Goal: Information Seeking & Learning: Find specific fact

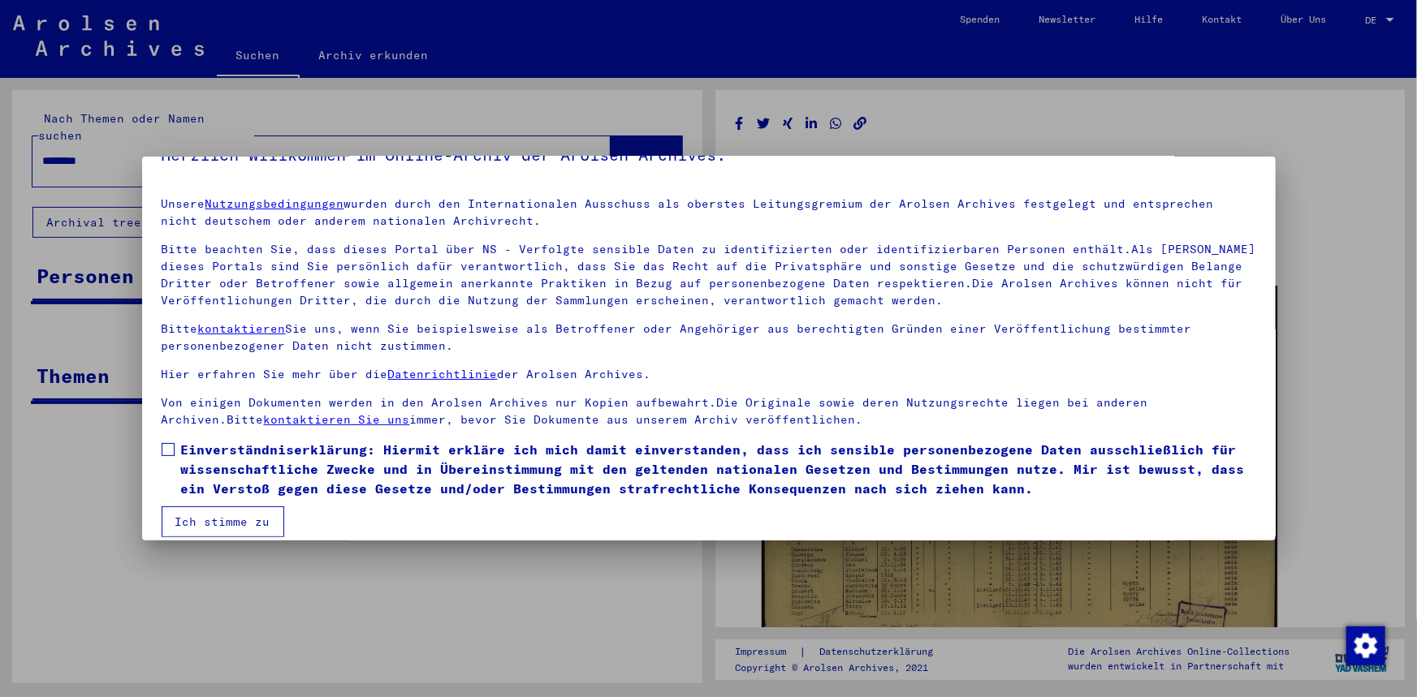
scroll to position [50, 0]
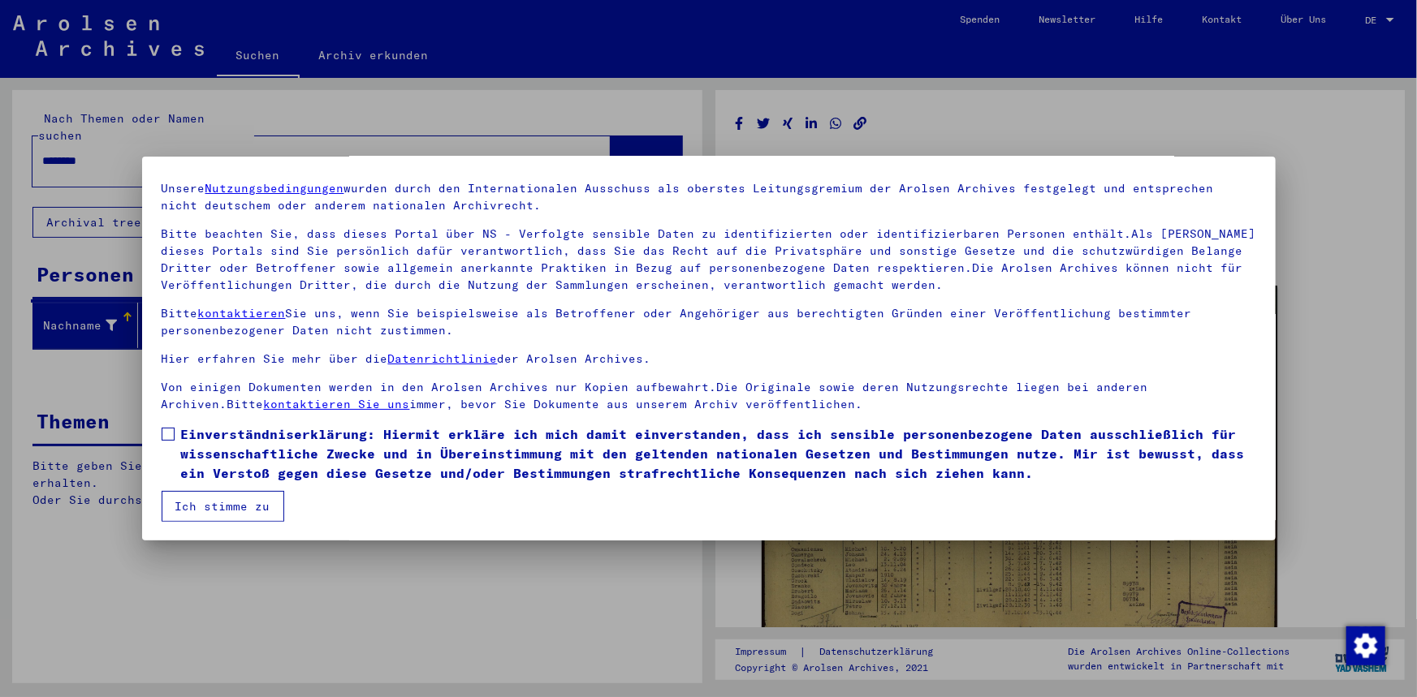
click at [170, 436] on span at bounding box center [168, 434] width 13 height 13
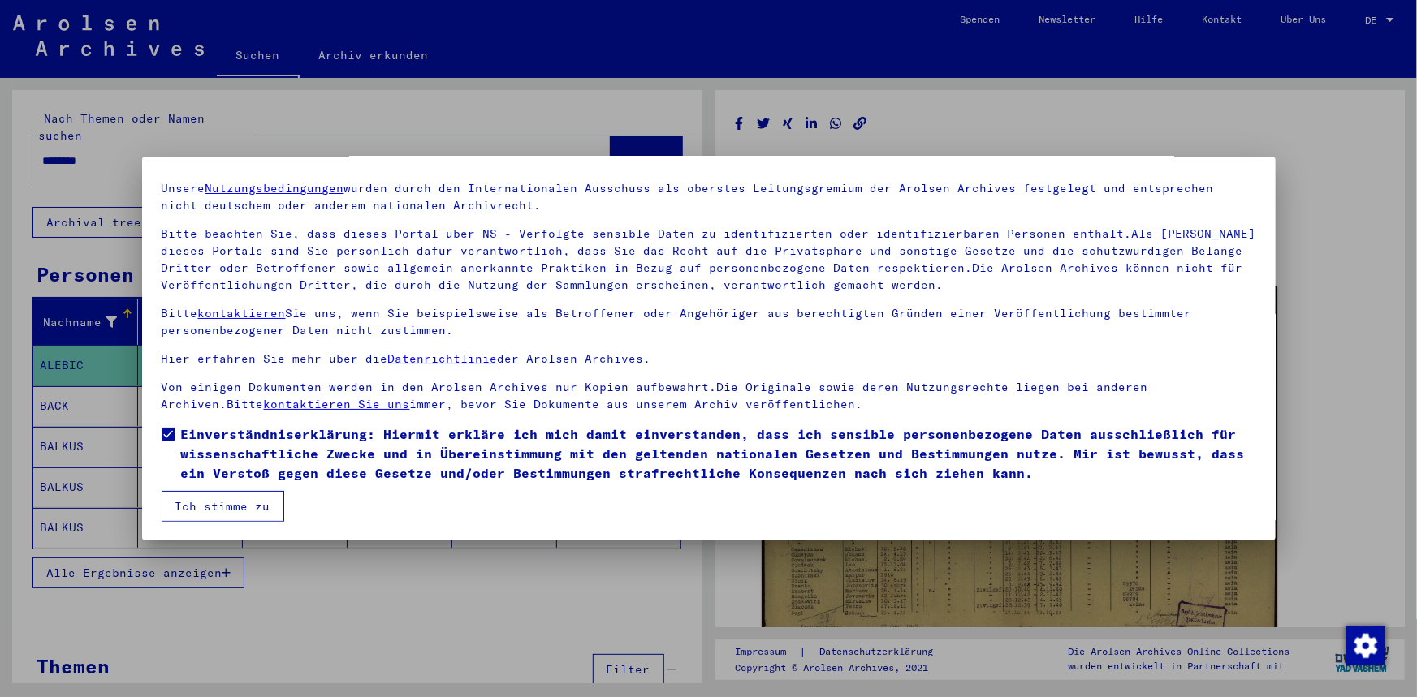
click at [202, 498] on button "Ich stimme zu" at bounding box center [223, 506] width 123 height 31
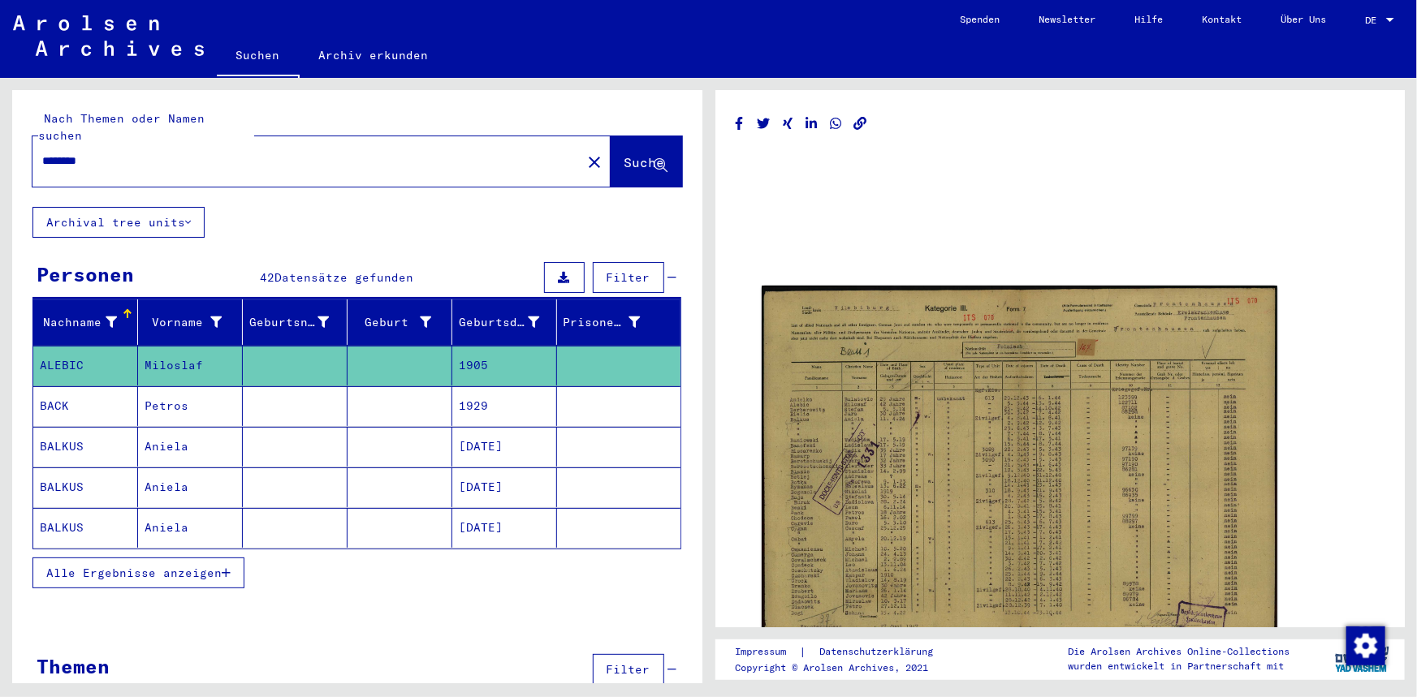
drag, startPoint x: 113, startPoint y: 149, endPoint x: -134, endPoint y: 114, distance: 249.2
click at [0, 114] on html "Suchen Archiv erkunden Spenden Newsletter Hilfe Kontakt Über Uns Suchen Archiv …" at bounding box center [708, 348] width 1417 height 697
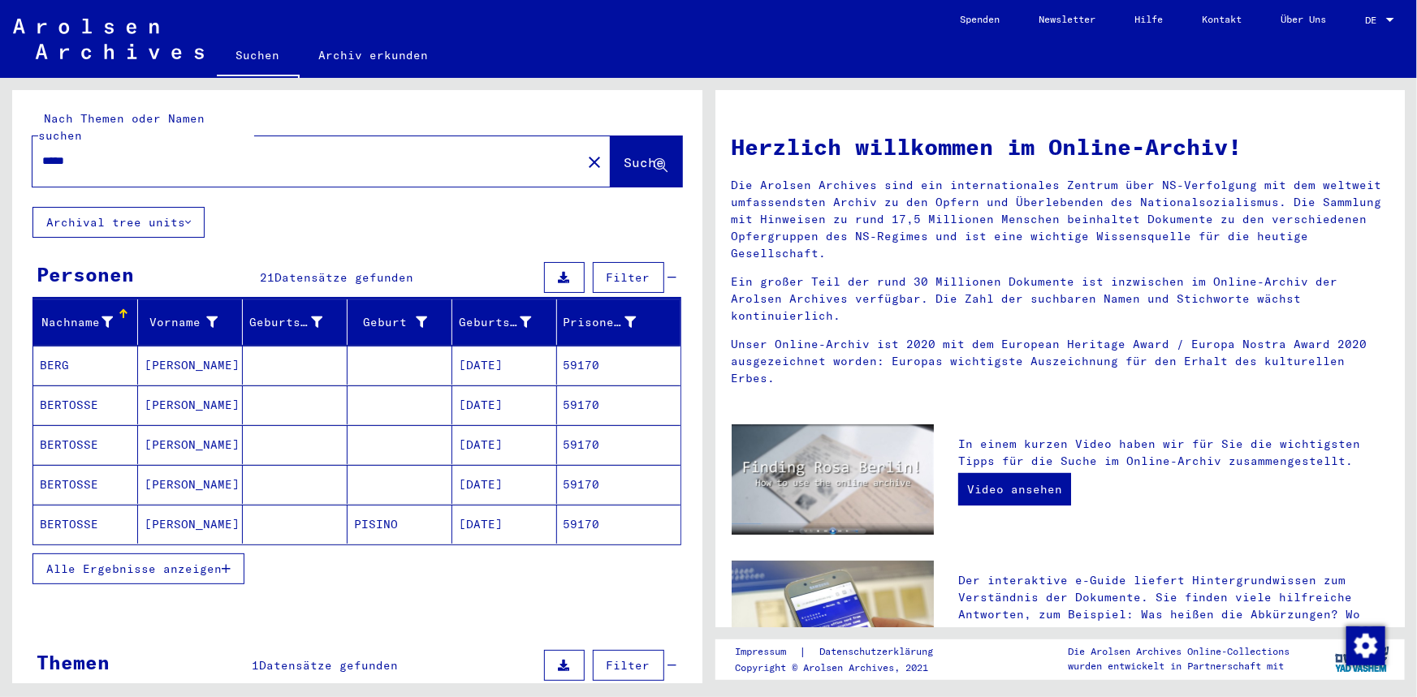
click at [231, 554] on button "Alle Ergebnisse anzeigen" at bounding box center [138, 569] width 212 height 31
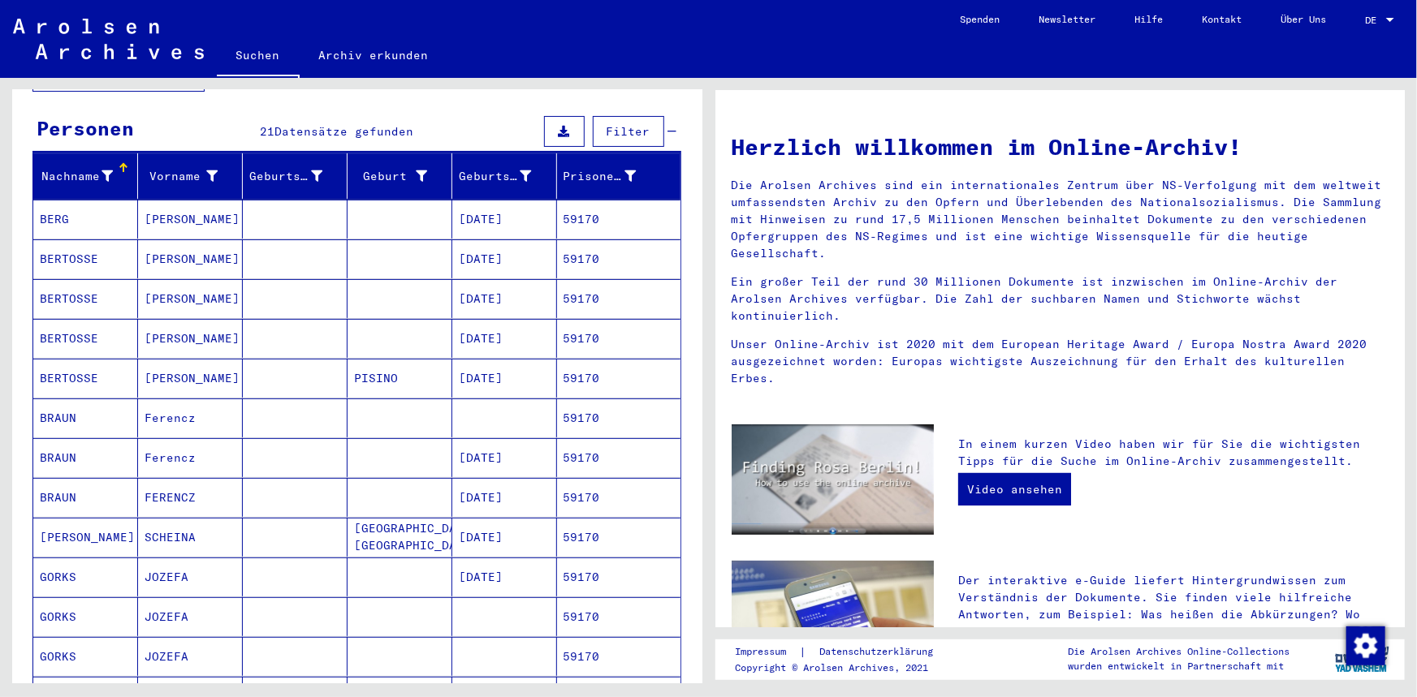
scroll to position [147, 0]
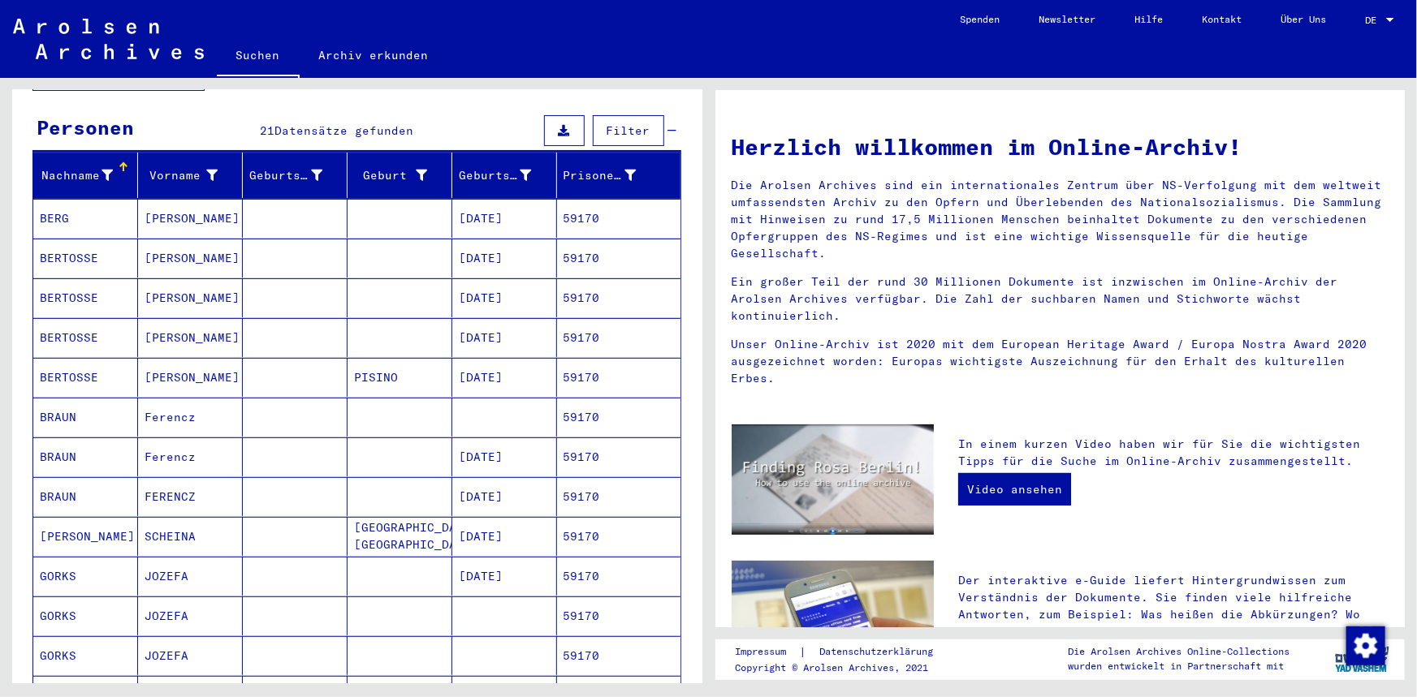
click at [193, 404] on mat-cell "Ferencz" at bounding box center [190, 417] width 105 height 39
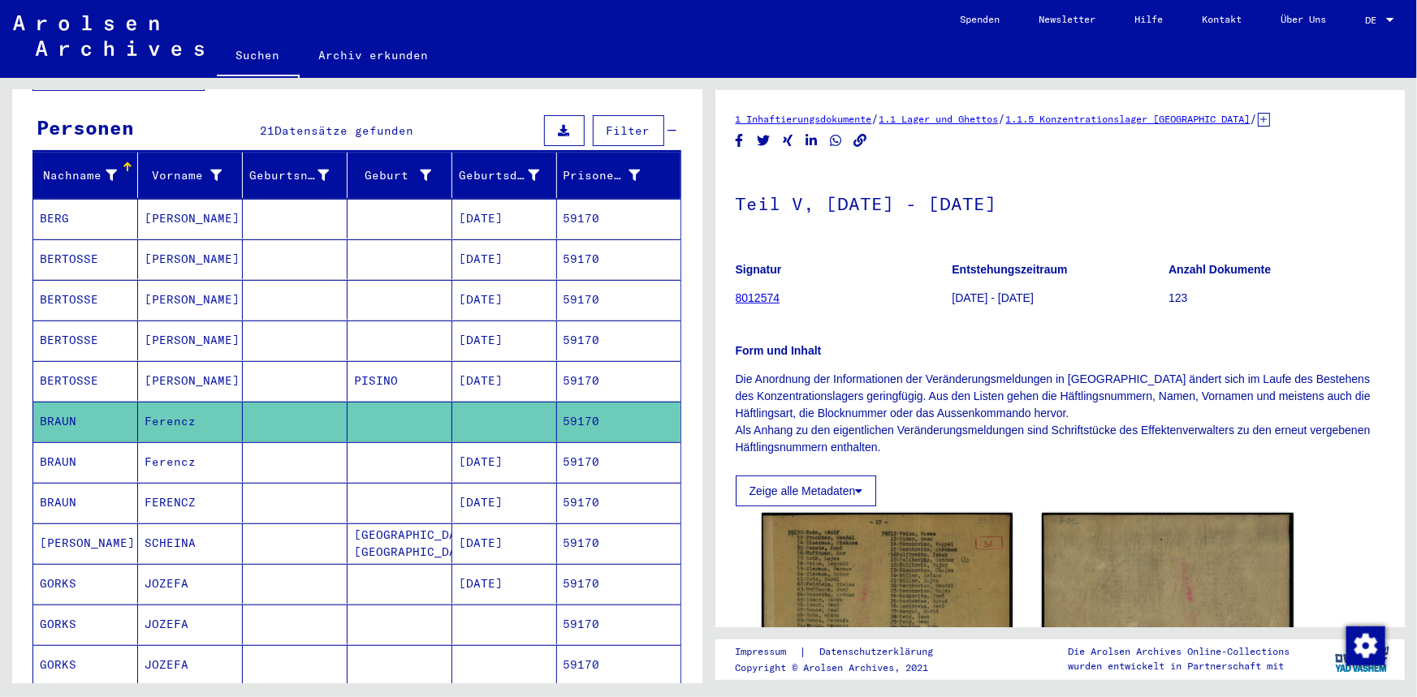
click at [275, 456] on mat-cell at bounding box center [295, 462] width 105 height 40
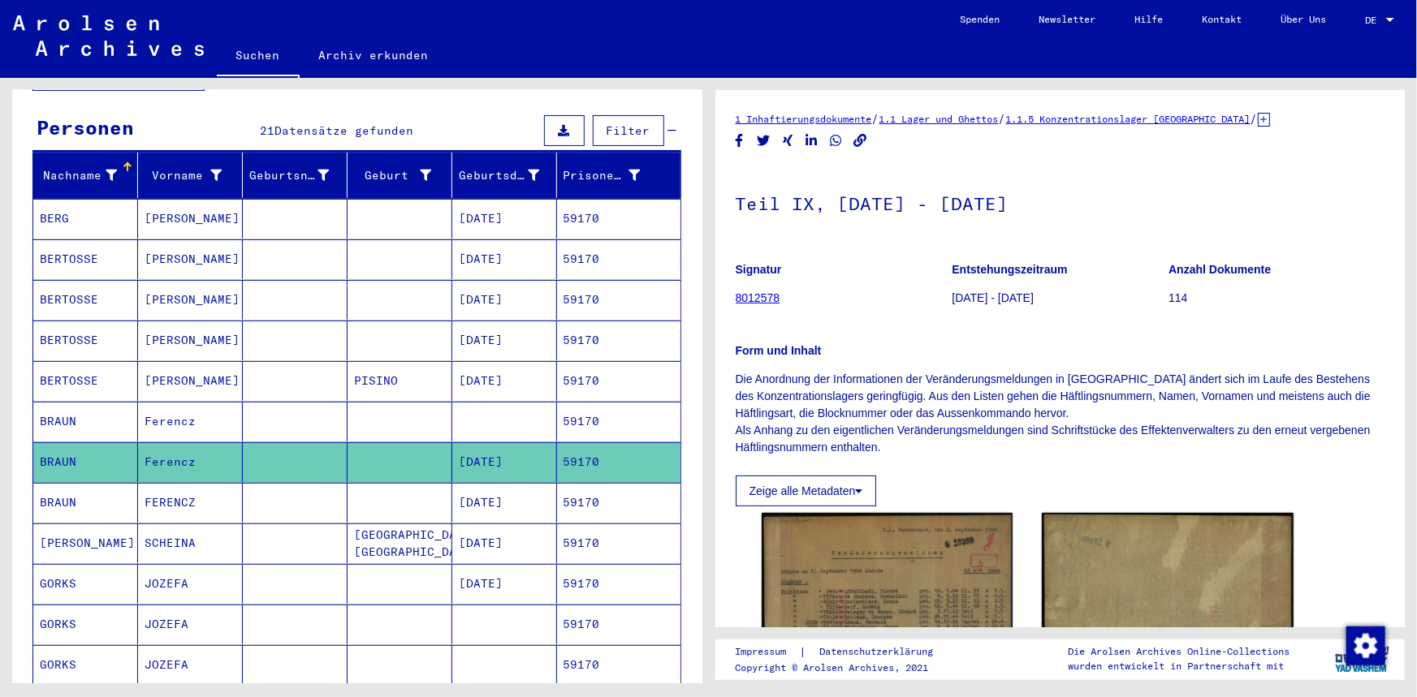
click at [272, 483] on mat-cell at bounding box center [295, 503] width 105 height 40
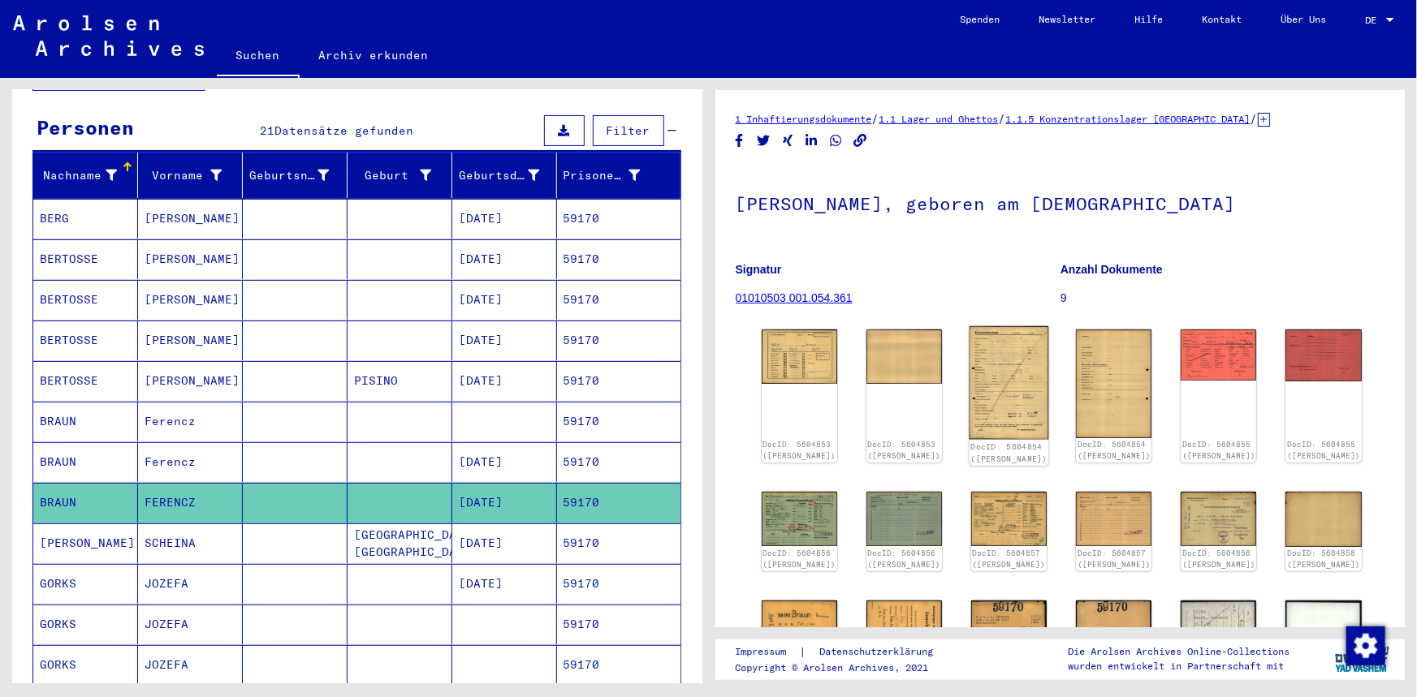
click at [1002, 369] on img at bounding box center [1009, 382] width 80 height 113
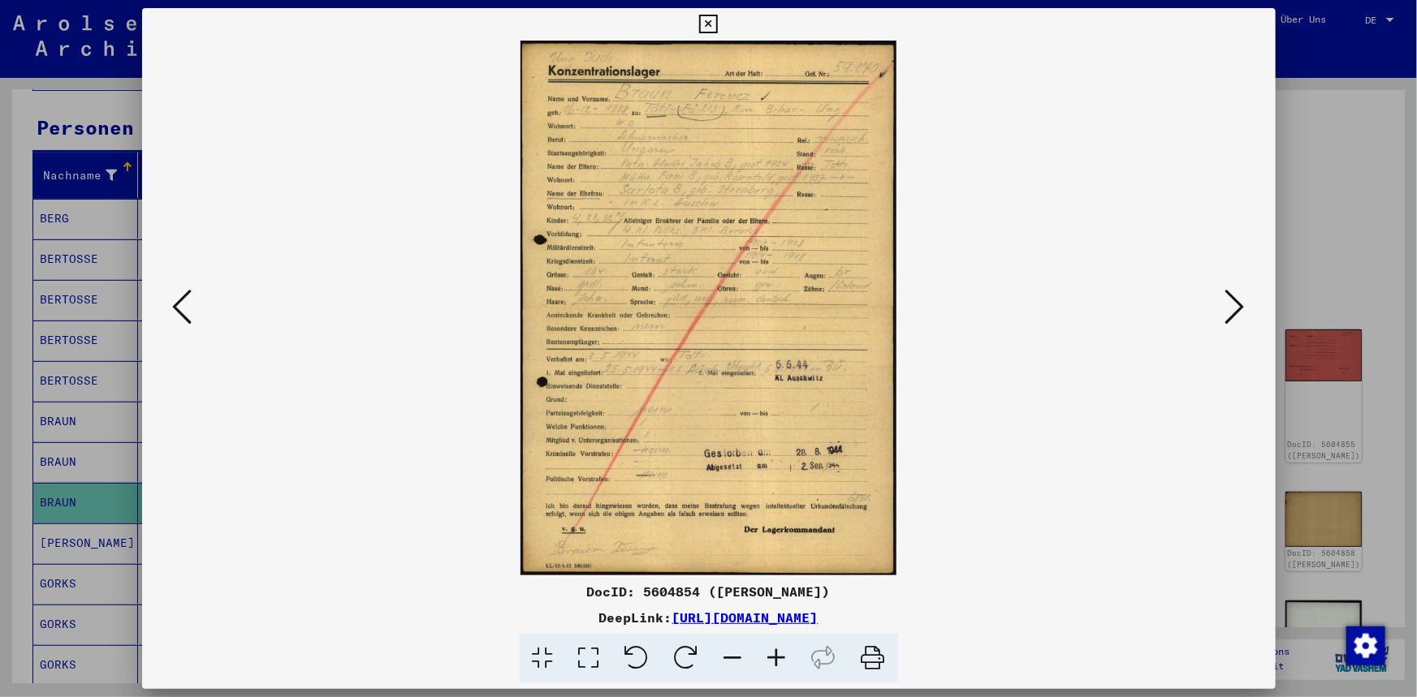
click at [1241, 309] on icon at bounding box center [1234, 306] width 19 height 39
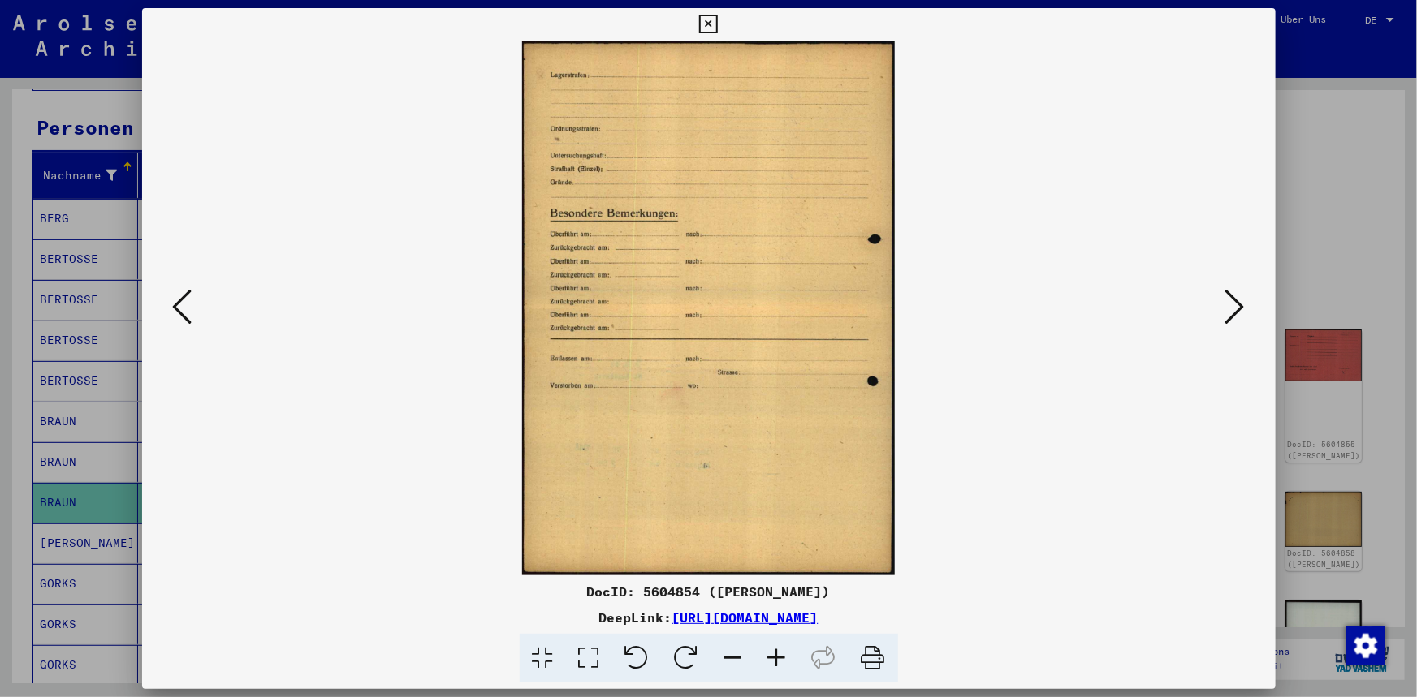
click at [1241, 309] on icon at bounding box center [1234, 306] width 19 height 39
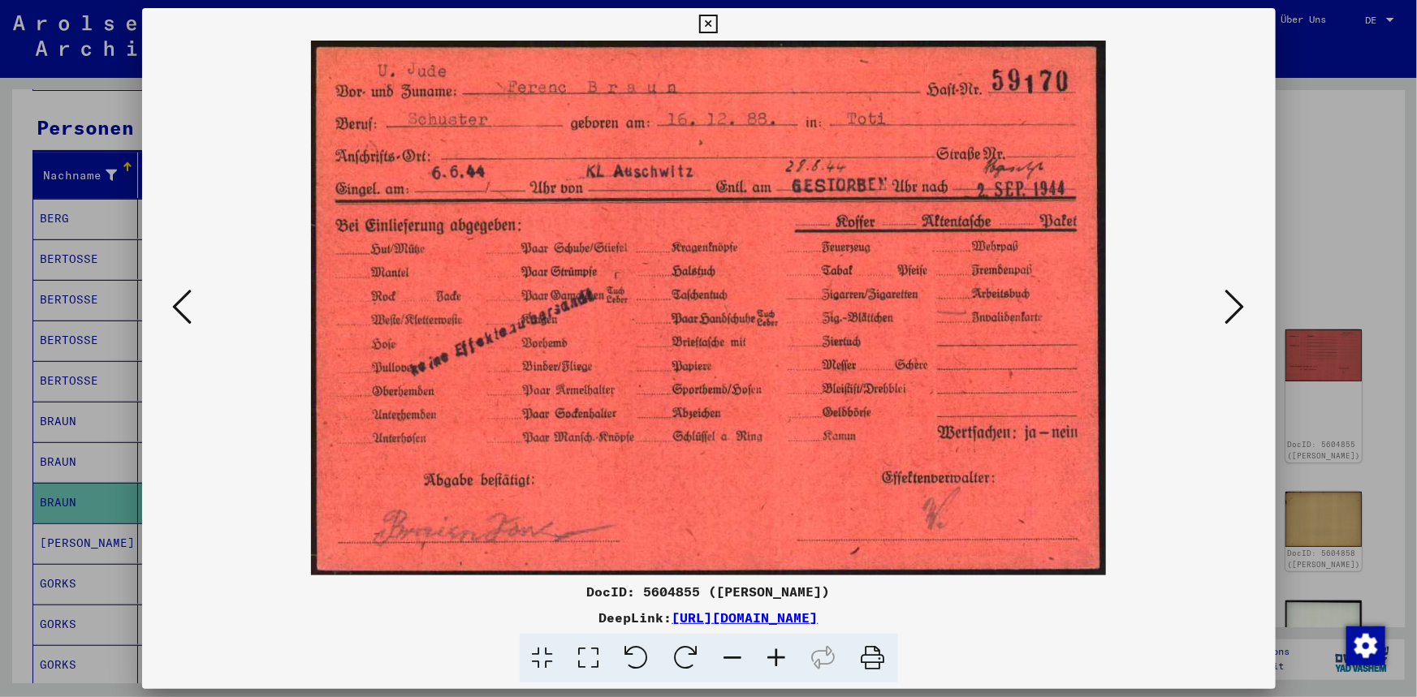
click at [1241, 309] on icon at bounding box center [1234, 306] width 19 height 39
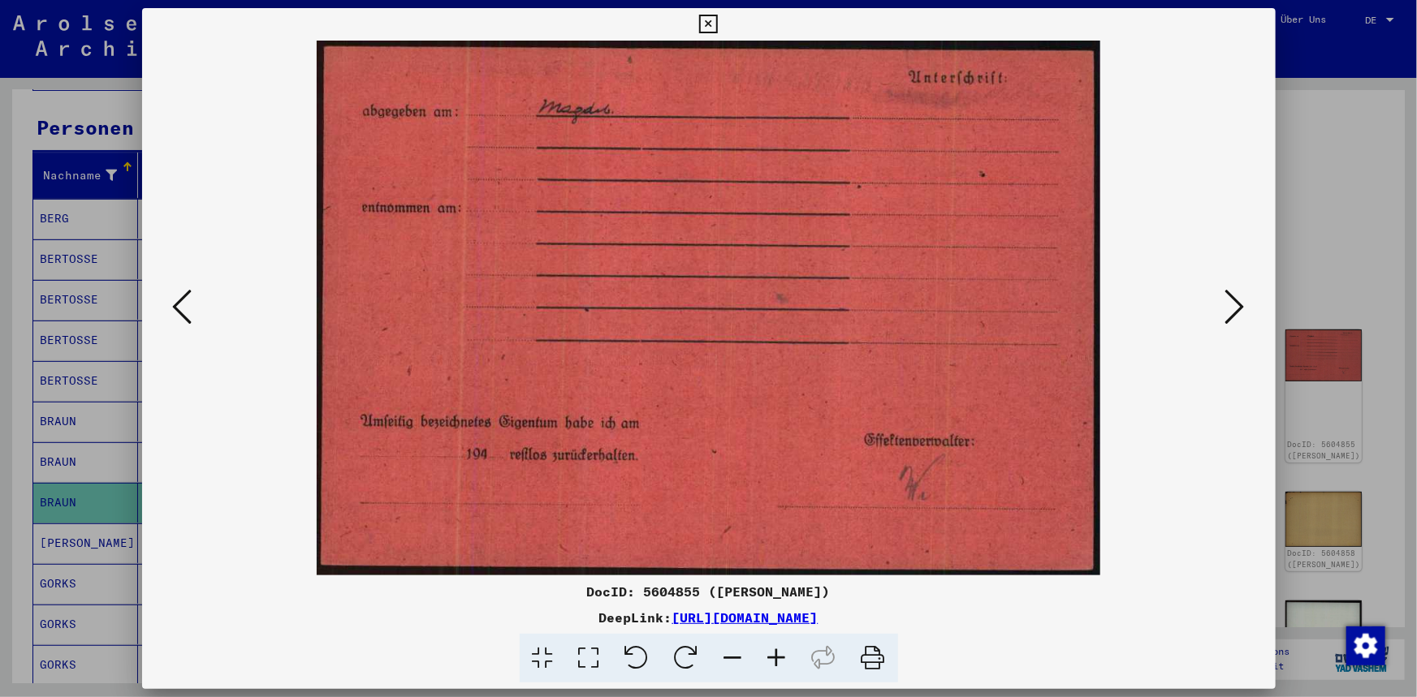
click at [1241, 309] on icon at bounding box center [1234, 306] width 19 height 39
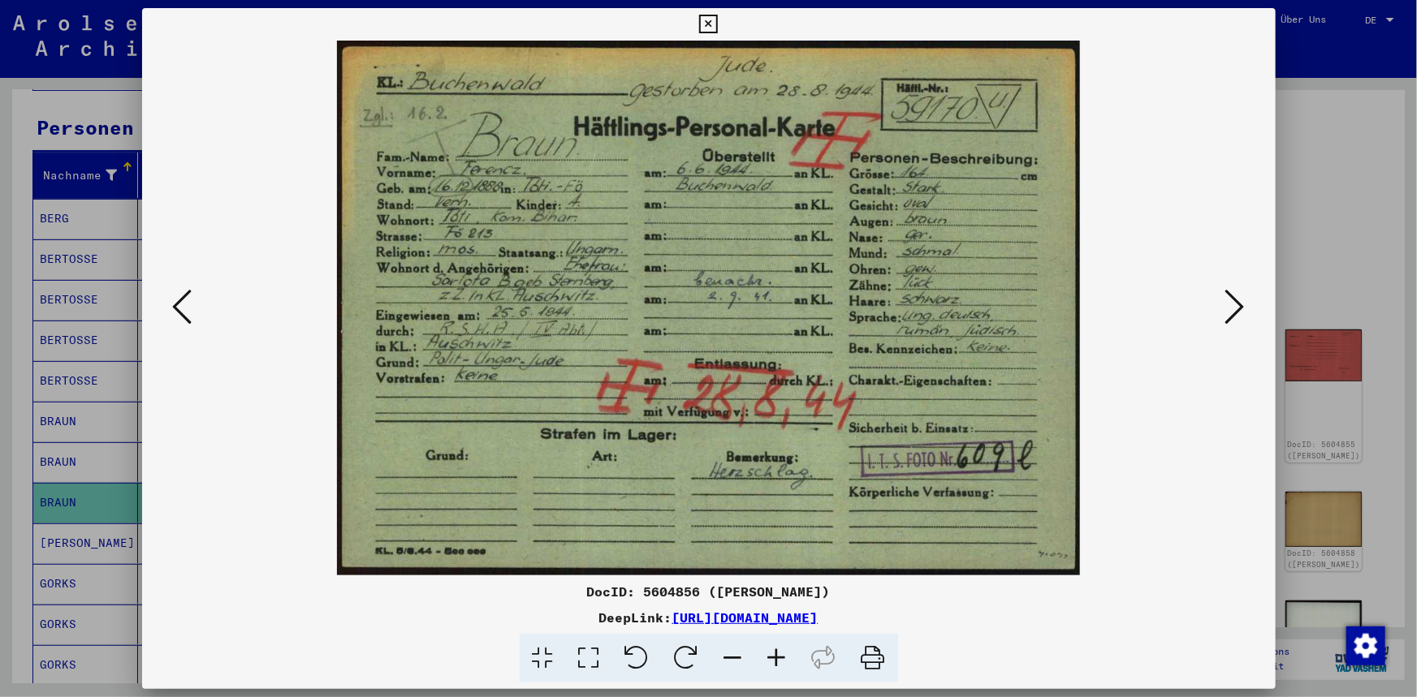
click at [701, 27] on icon at bounding box center [708, 24] width 19 height 19
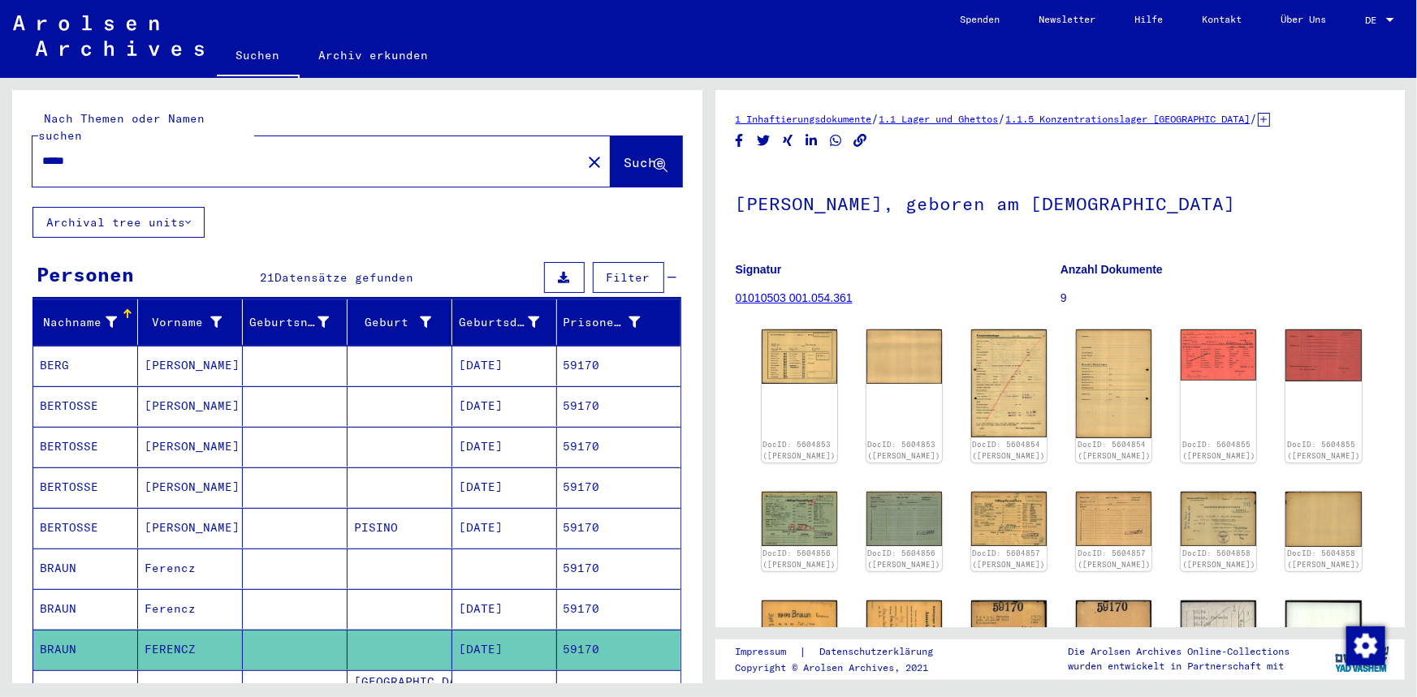
drag, startPoint x: 122, startPoint y: 139, endPoint x: -65, endPoint y: 123, distance: 187.4
click at [0, 123] on html "Suchen Archiv erkunden Spenden Newsletter Hilfe Kontakt Über Uns Suchen Archiv …" at bounding box center [708, 348] width 1417 height 697
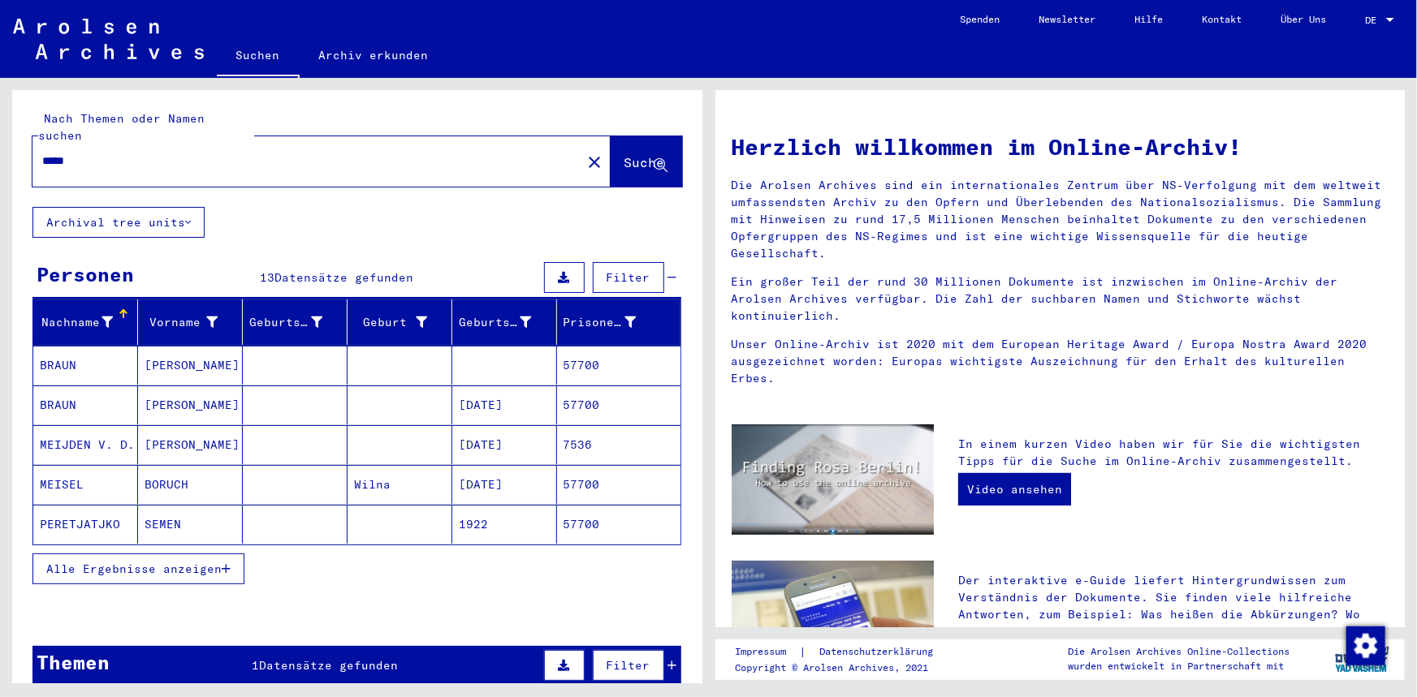
click at [225, 563] on icon "button" at bounding box center [226, 568] width 9 height 11
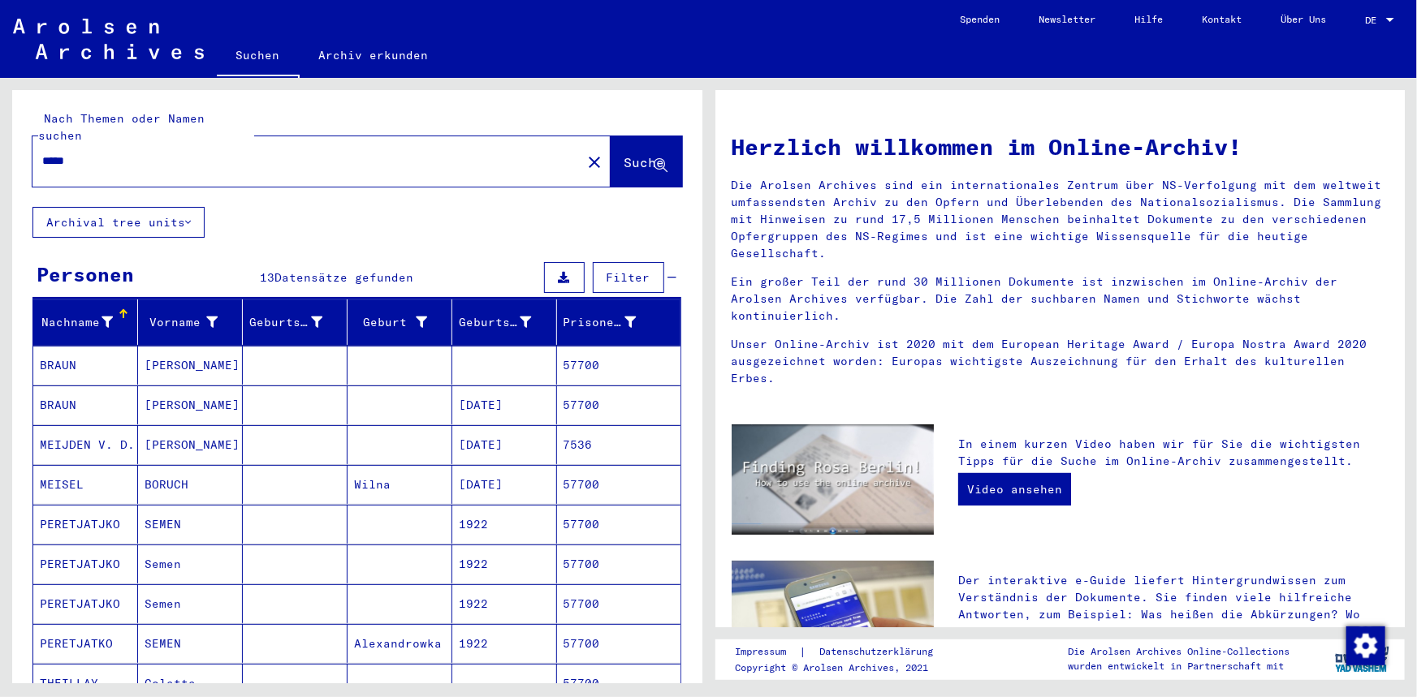
click at [607, 396] on mat-cell "57700" at bounding box center [618, 405] width 123 height 39
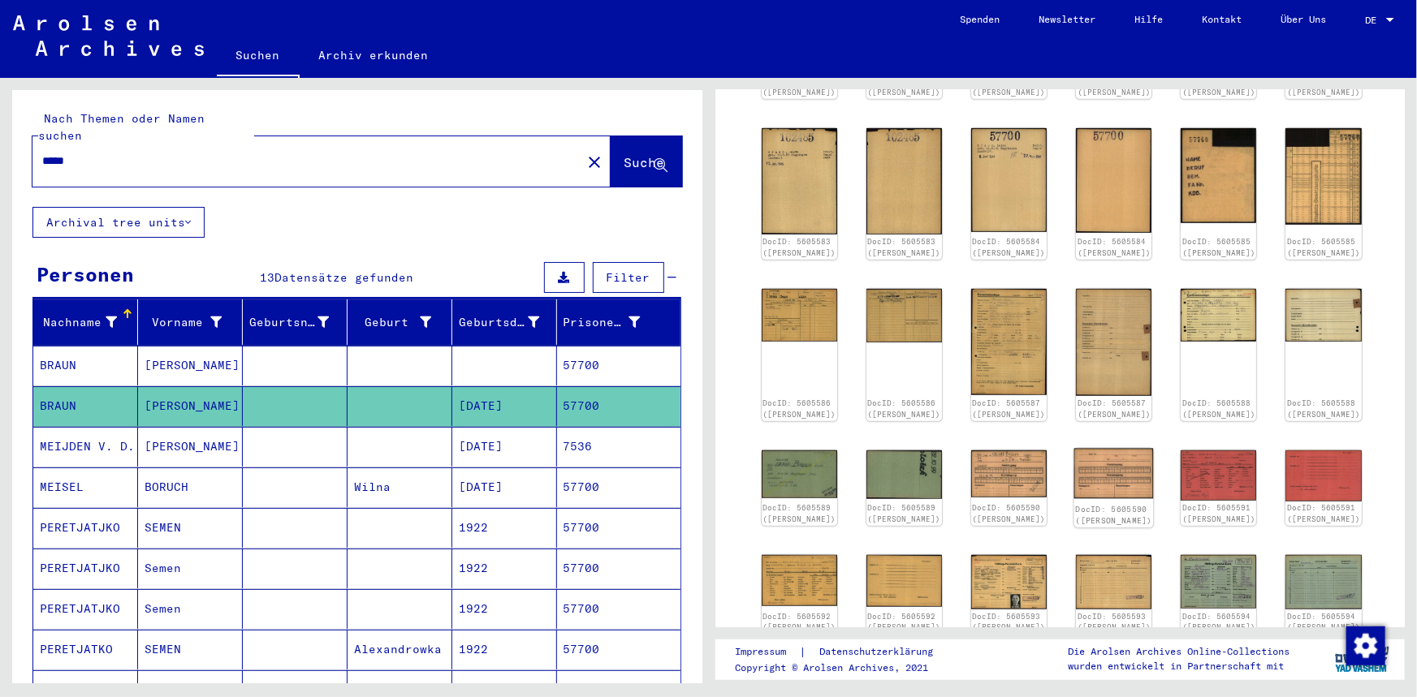
scroll to position [442, 0]
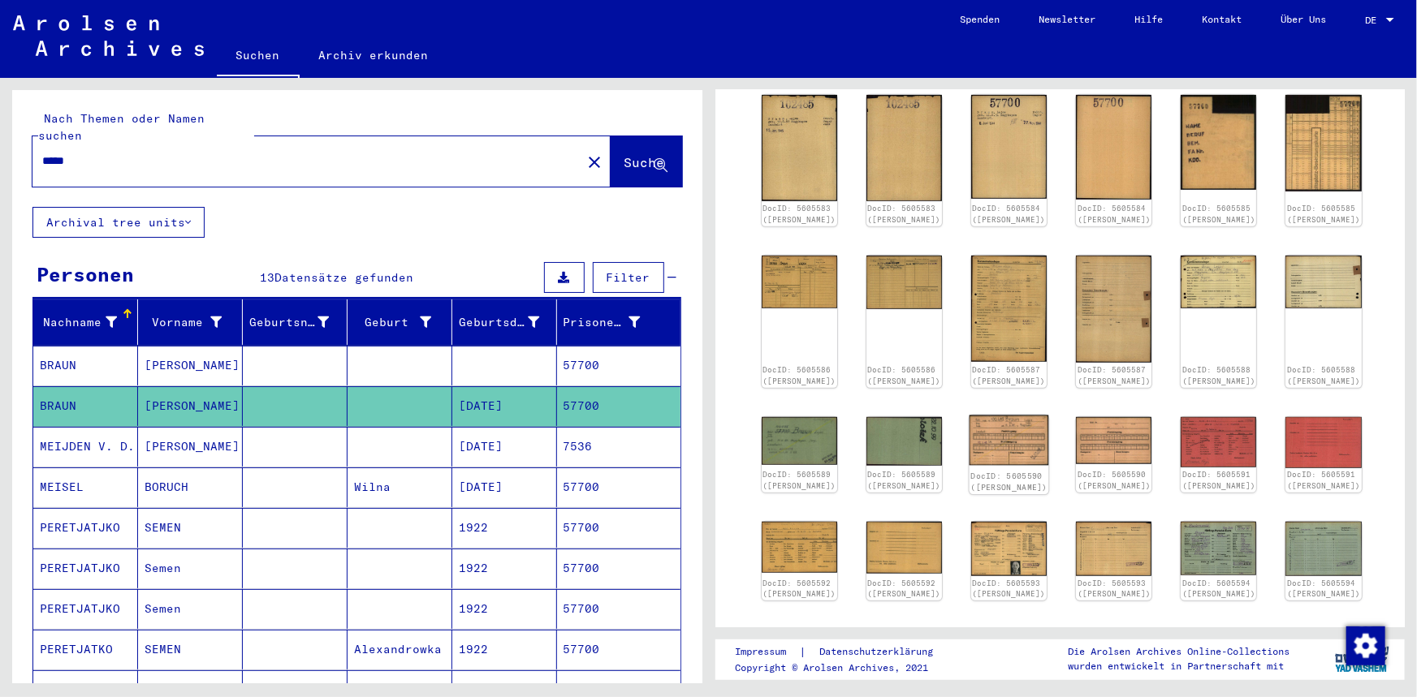
click at [969, 430] on img at bounding box center [1009, 440] width 80 height 50
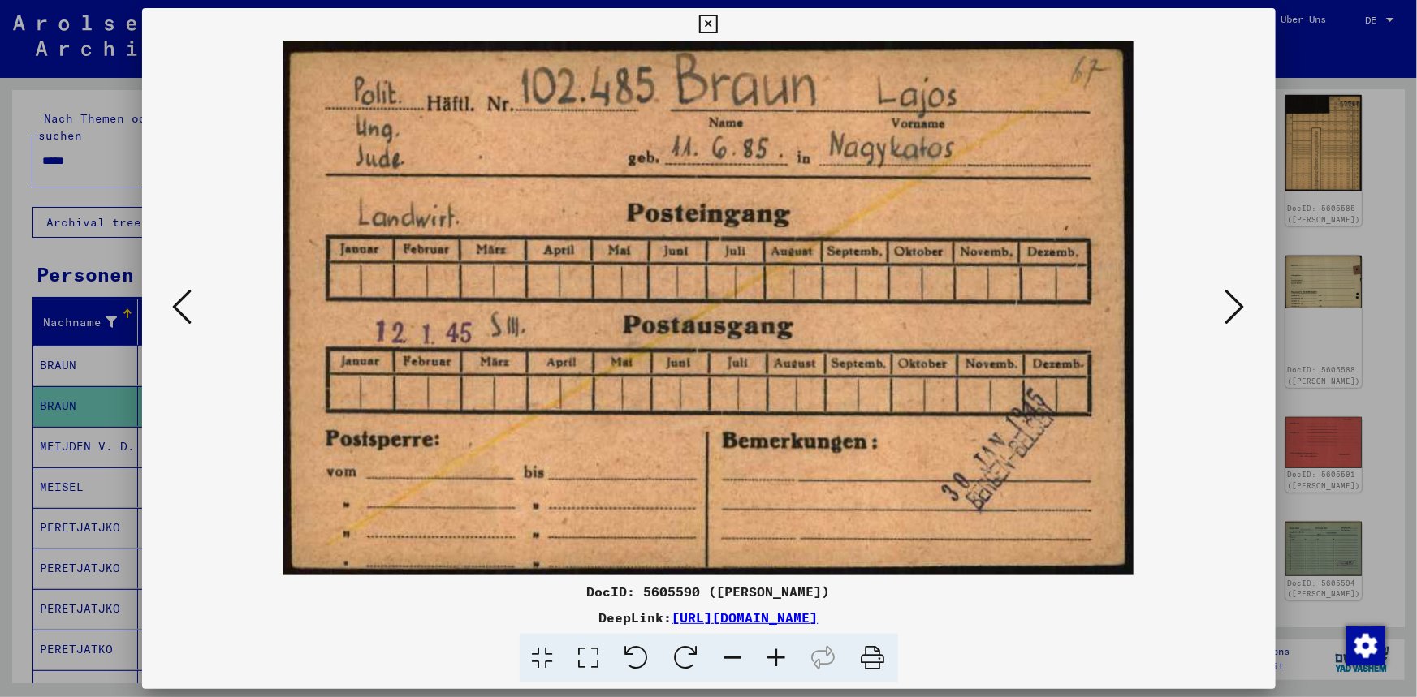
click at [1233, 300] on icon at bounding box center [1234, 306] width 19 height 39
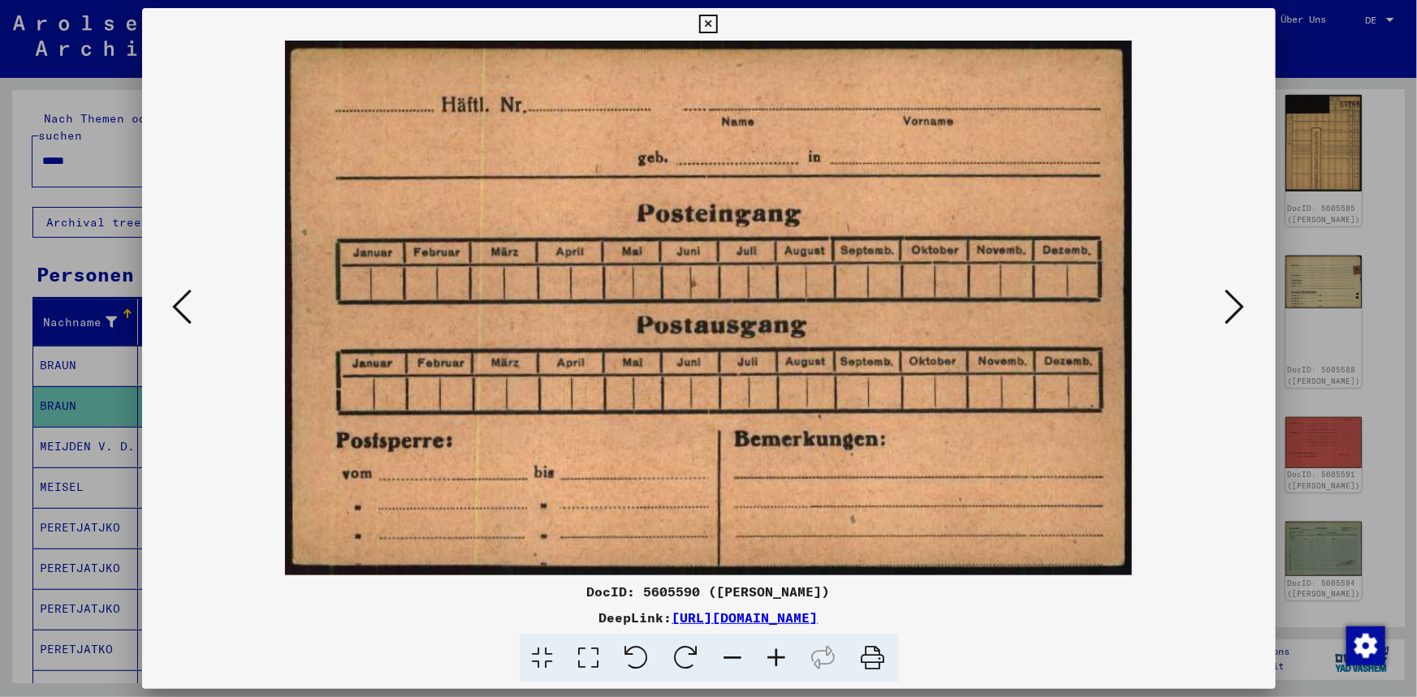
click at [1233, 300] on icon at bounding box center [1234, 306] width 19 height 39
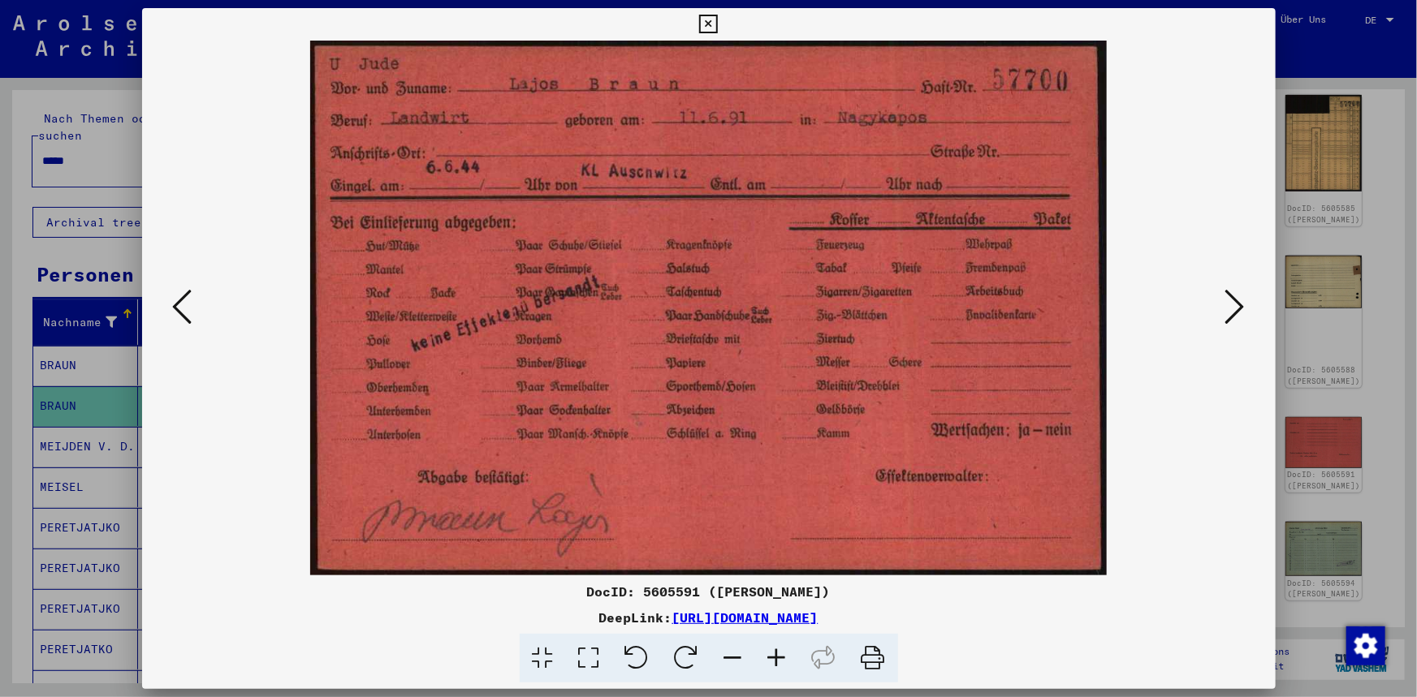
click at [1233, 300] on icon at bounding box center [1234, 306] width 19 height 39
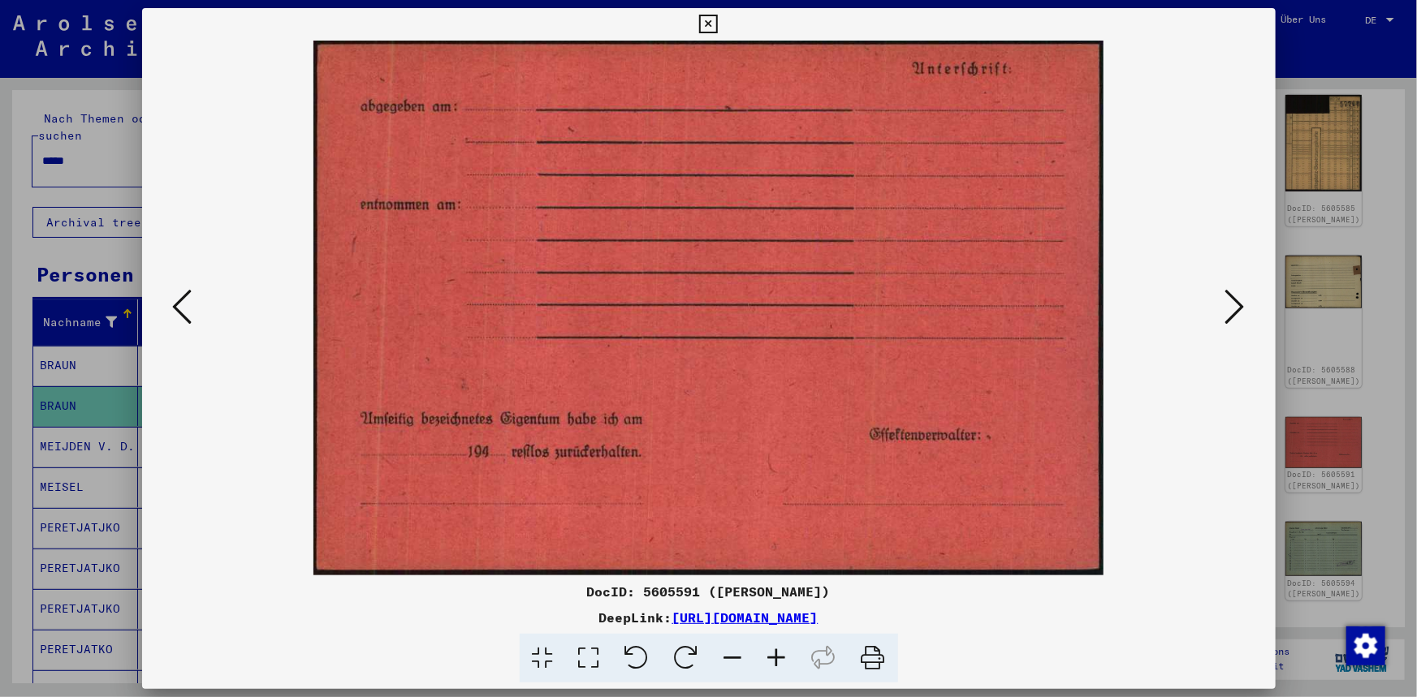
click at [1233, 300] on icon at bounding box center [1234, 306] width 19 height 39
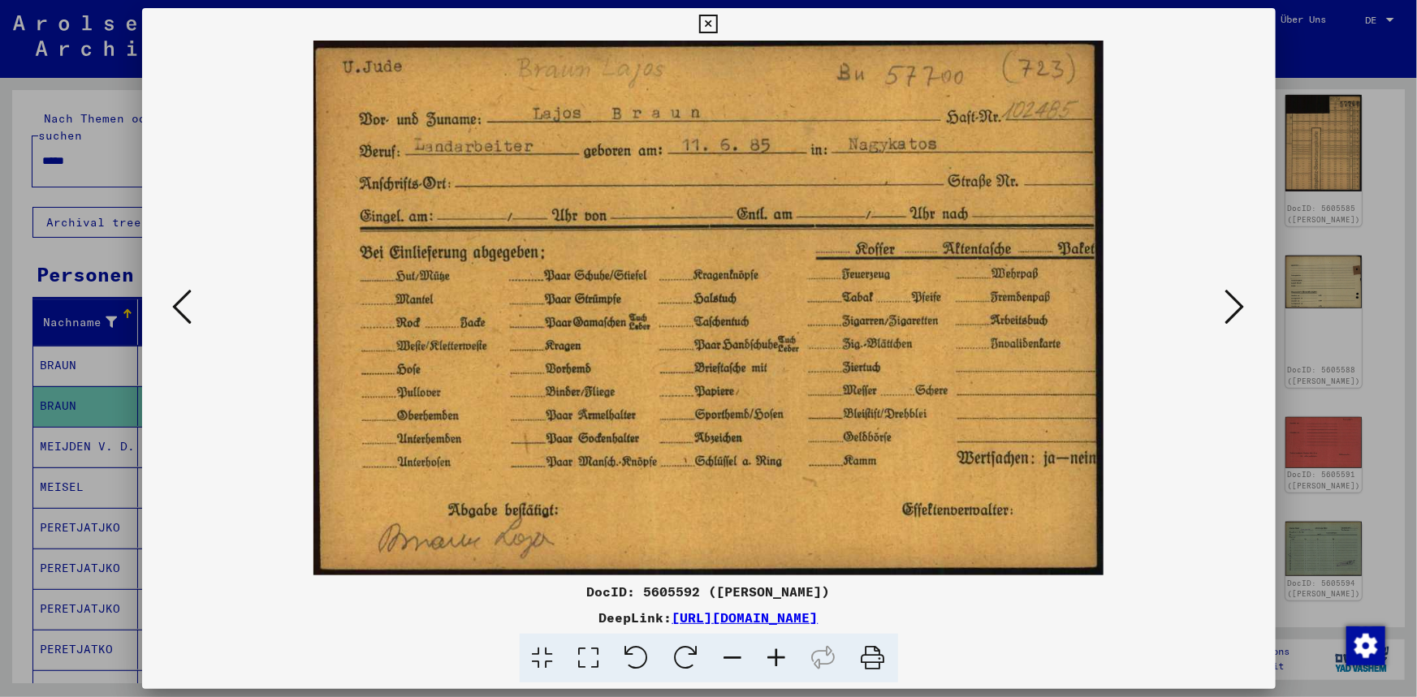
click at [707, 15] on icon at bounding box center [708, 24] width 19 height 19
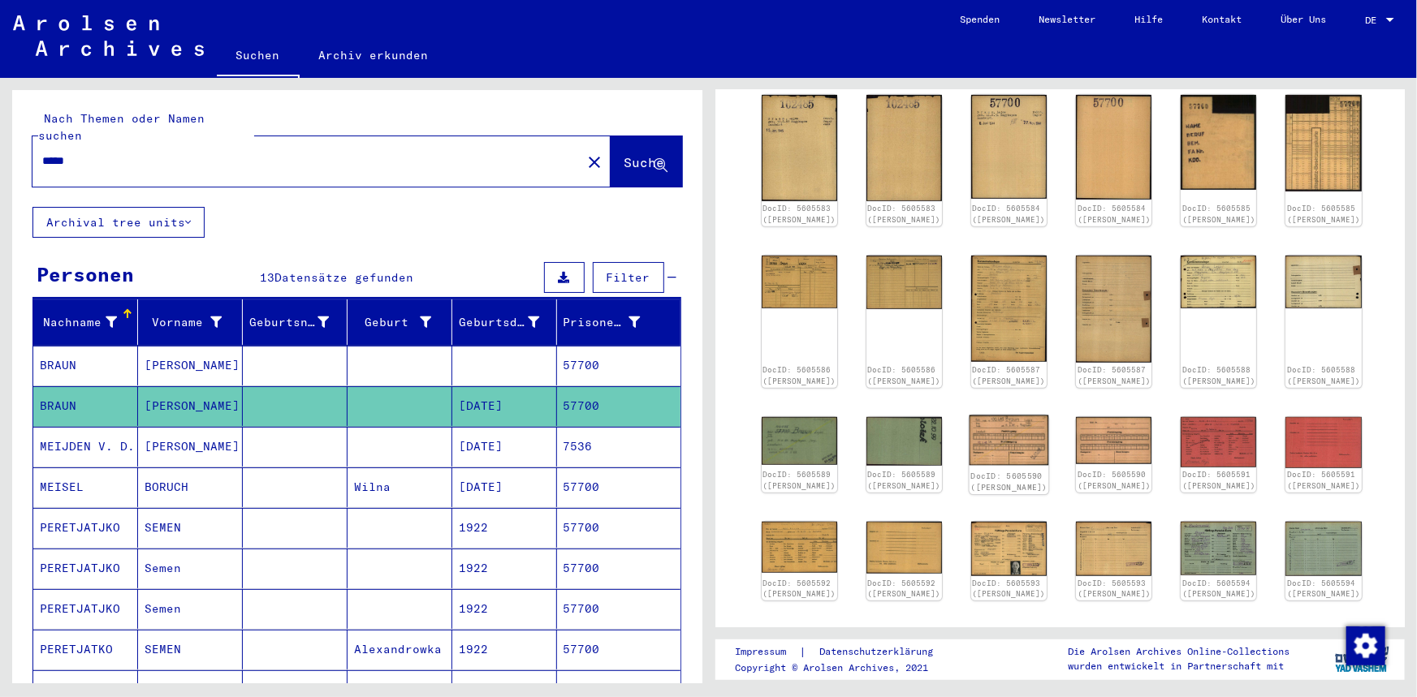
click at [1012, 423] on img at bounding box center [1009, 440] width 80 height 50
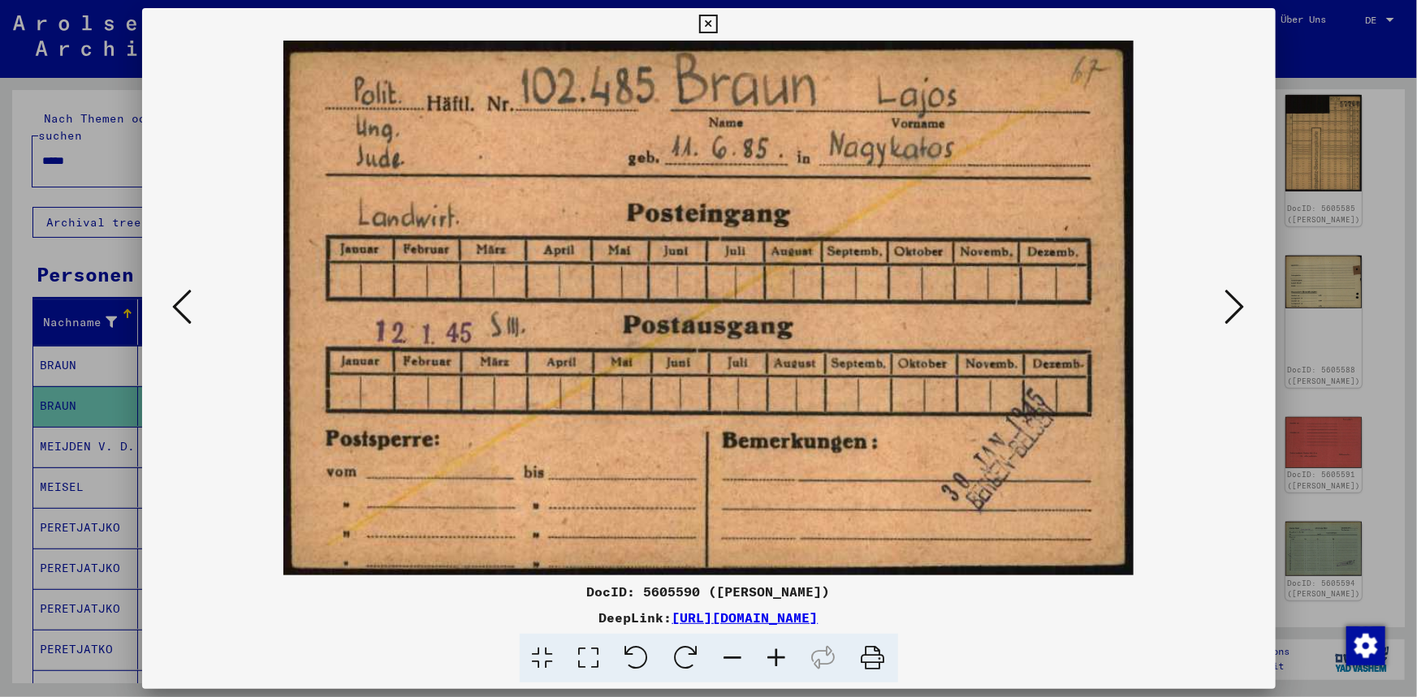
click at [714, 28] on icon at bounding box center [708, 24] width 19 height 19
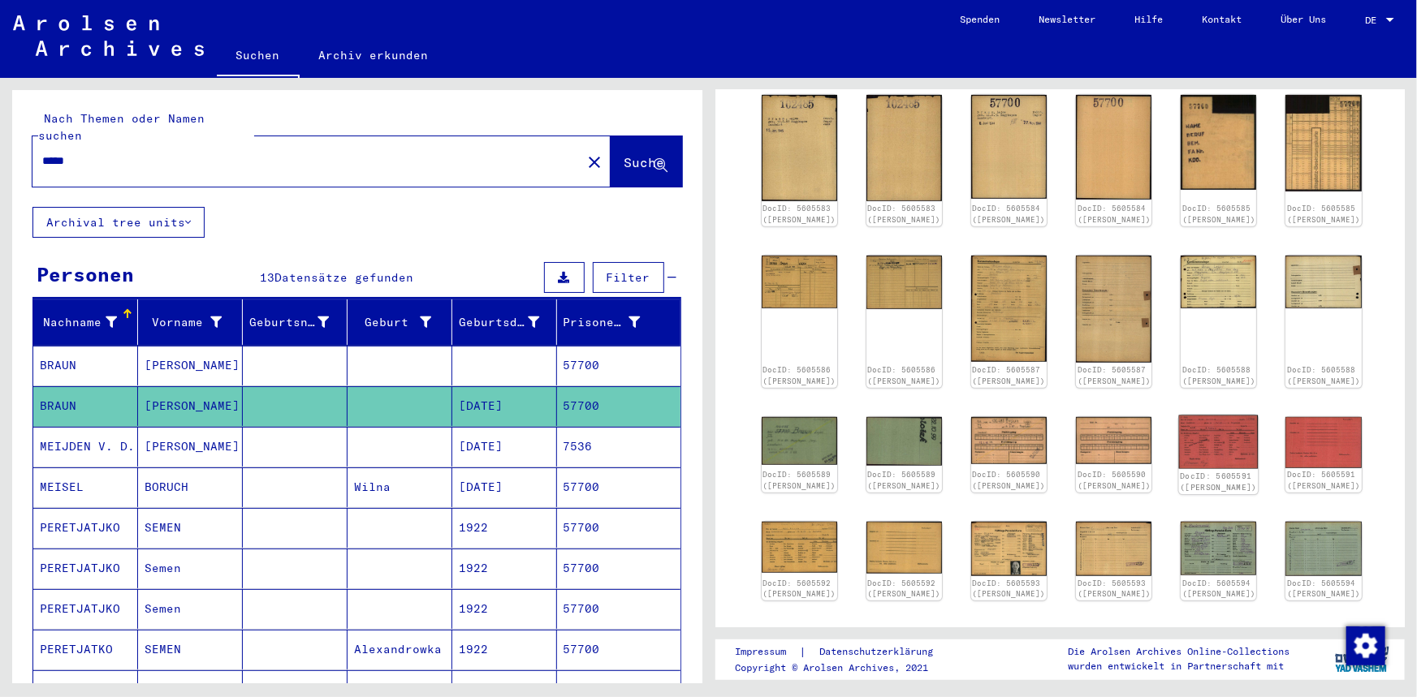
click at [1223, 415] on img at bounding box center [1219, 442] width 80 height 54
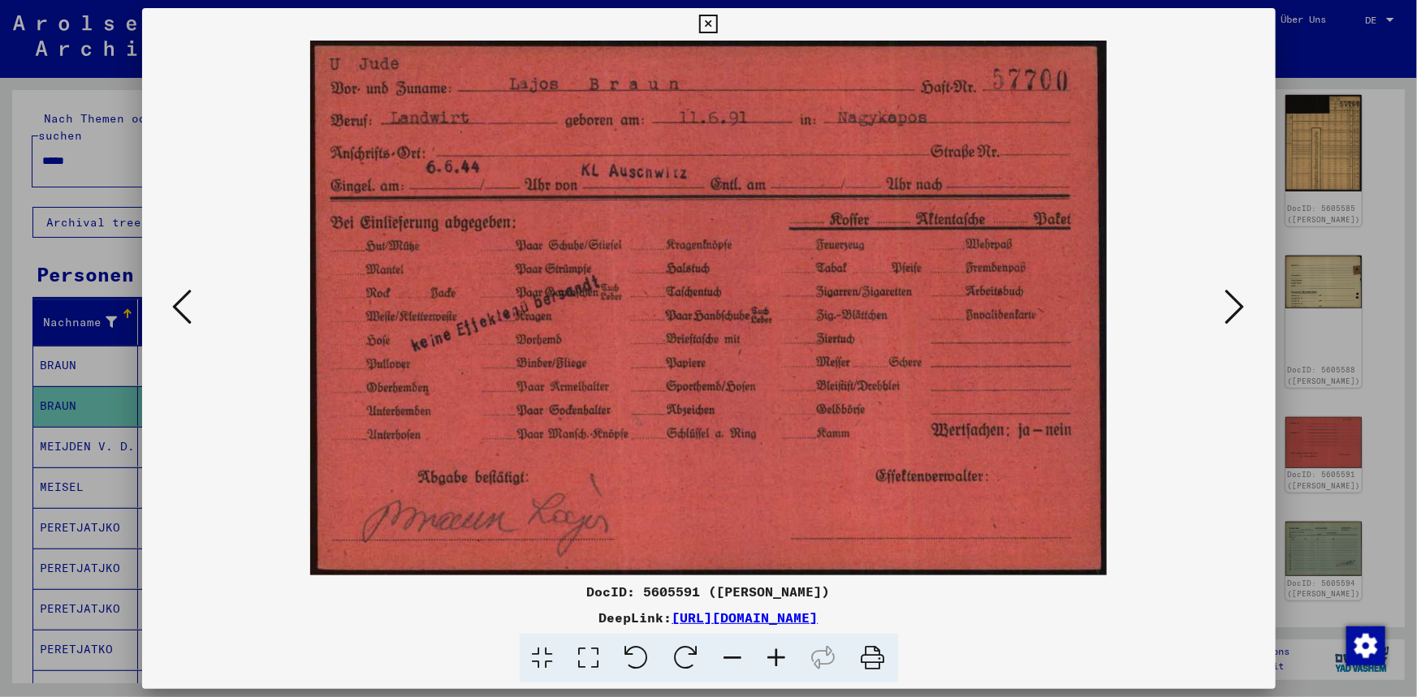
click at [1220, 317] on button at bounding box center [1234, 308] width 29 height 46
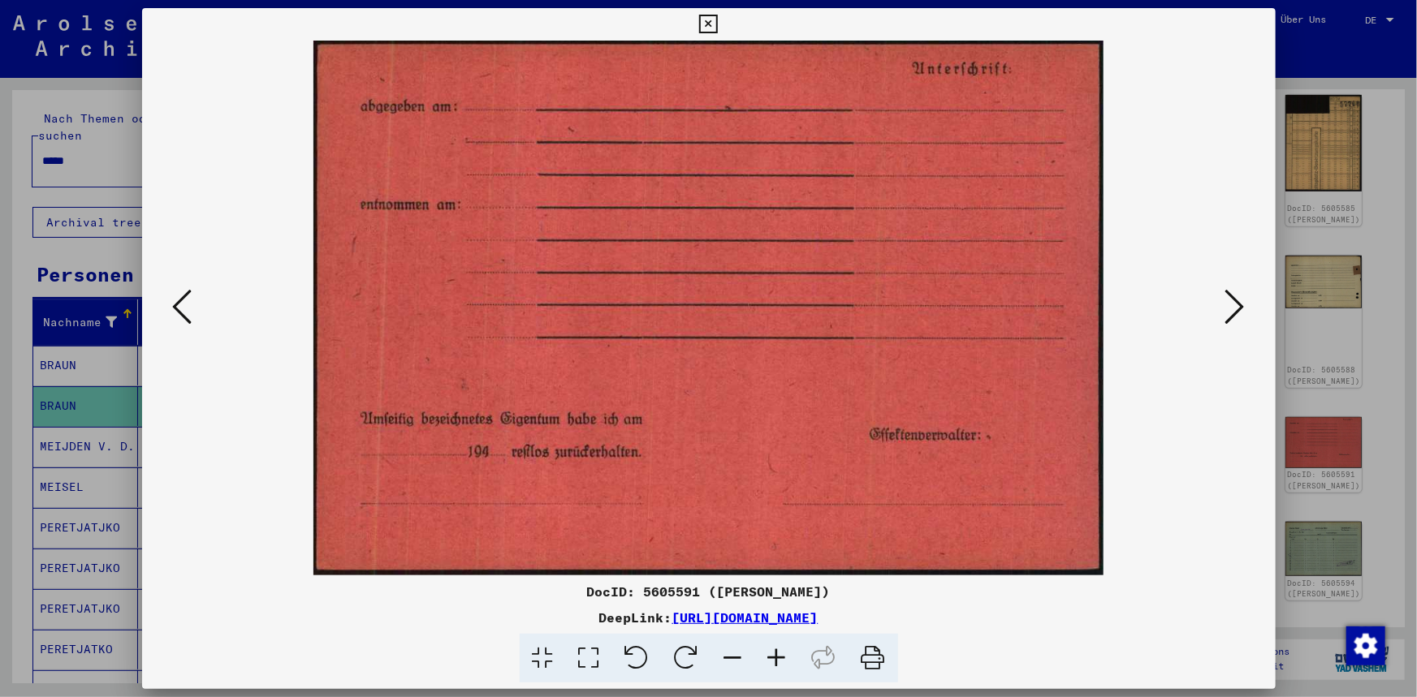
click at [1220, 317] on button at bounding box center [1234, 308] width 29 height 46
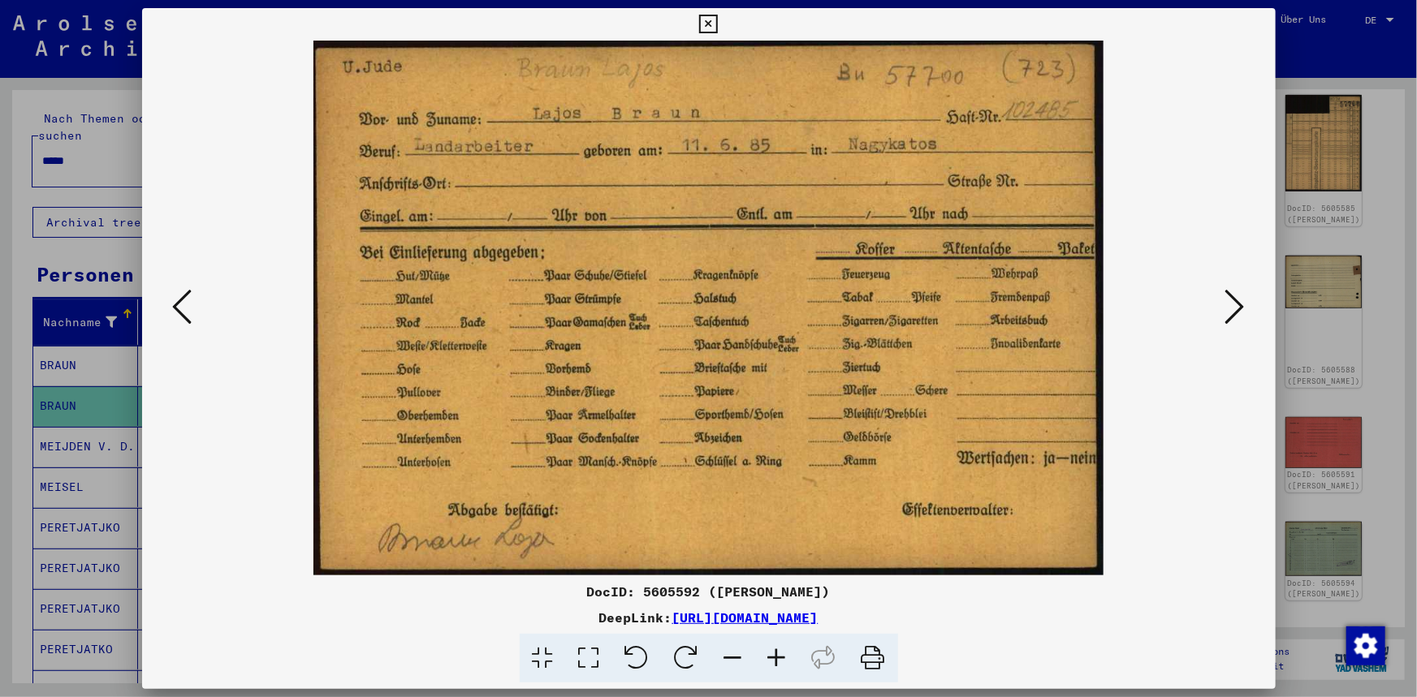
click at [706, 22] on icon at bounding box center [708, 24] width 19 height 19
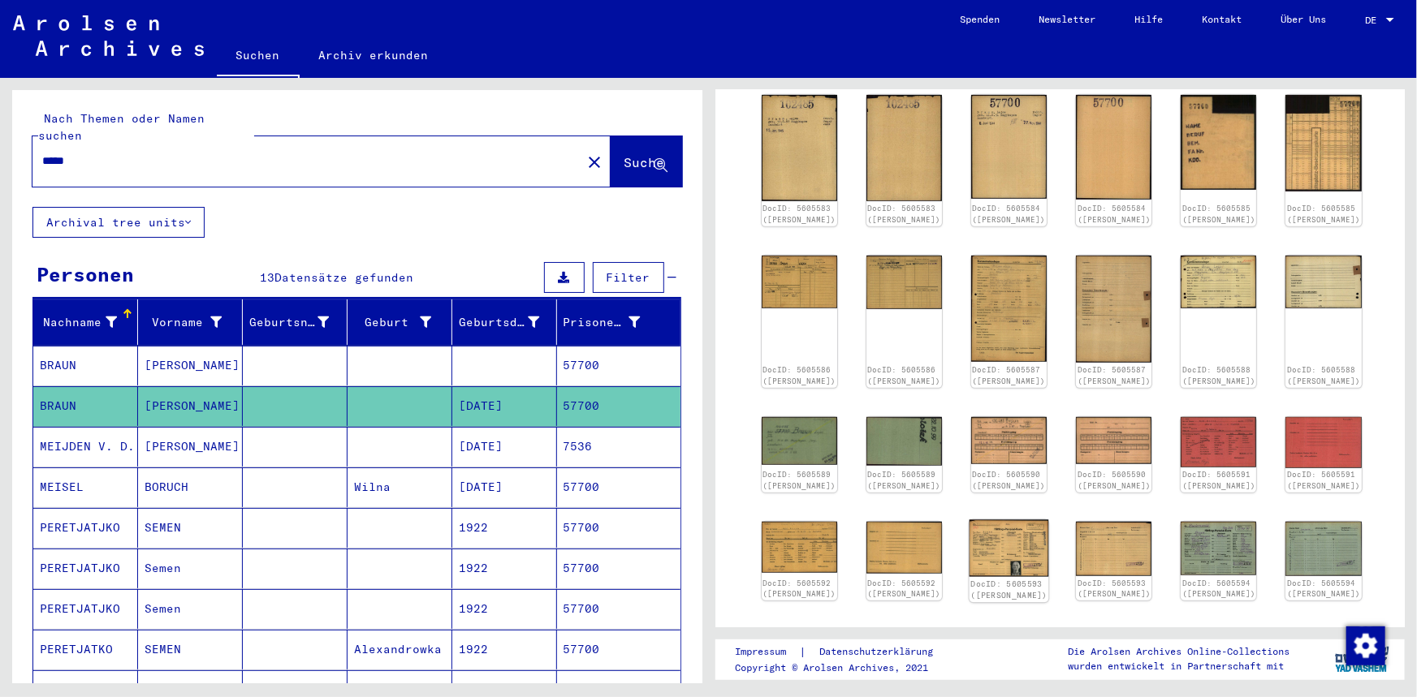
click at [988, 534] on img at bounding box center [1009, 548] width 80 height 57
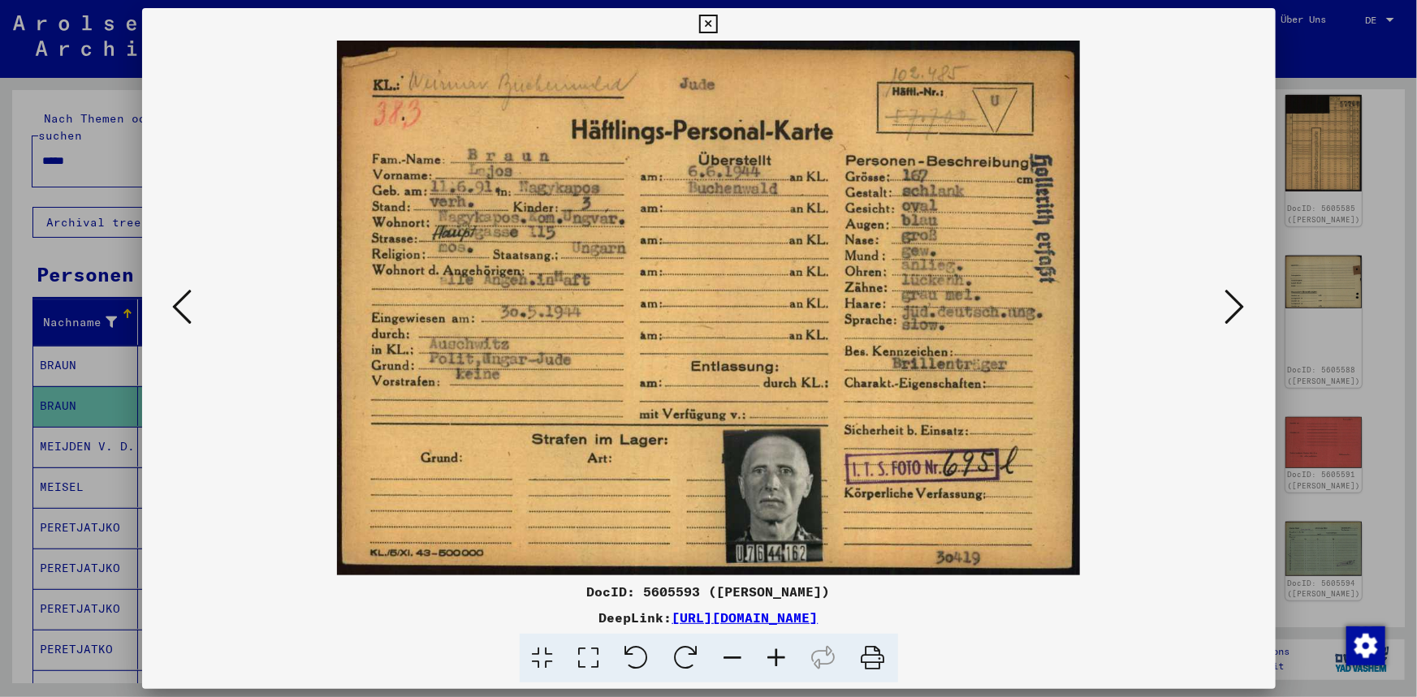
click at [701, 22] on icon at bounding box center [708, 24] width 19 height 19
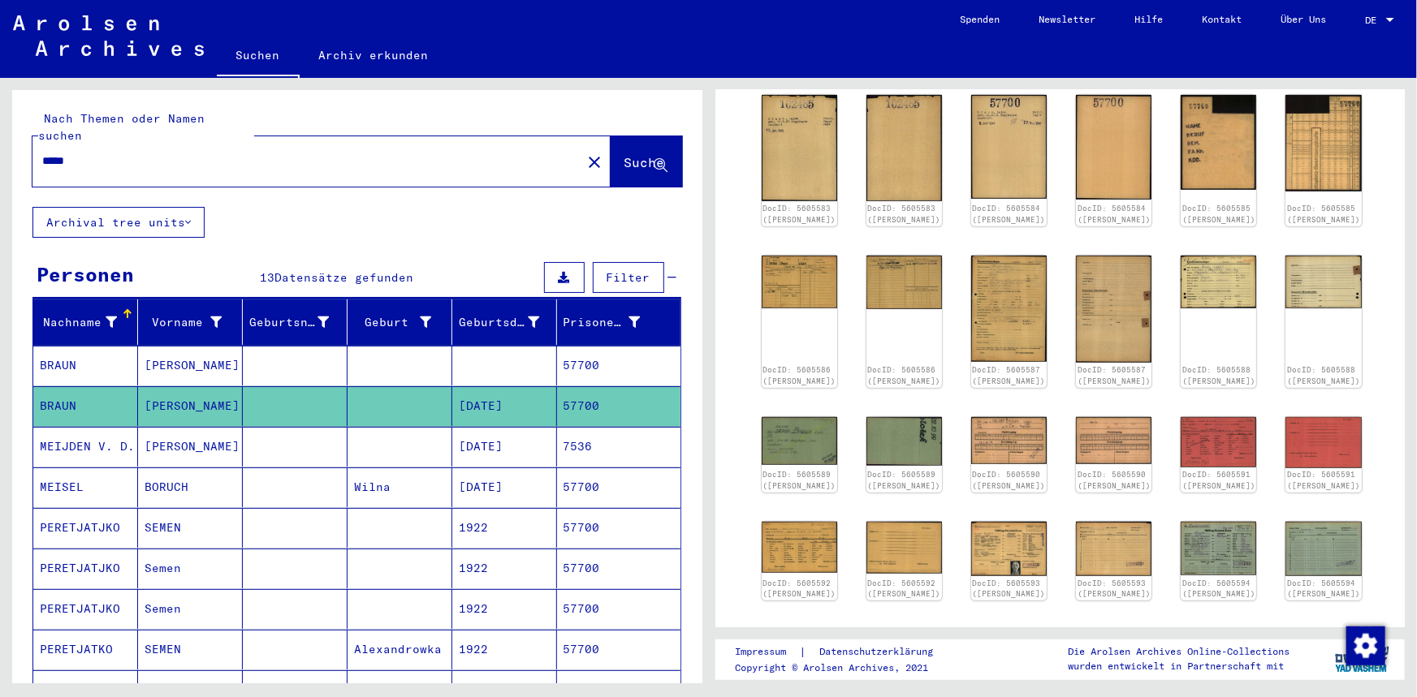
drag, startPoint x: 143, startPoint y: 149, endPoint x: -222, endPoint y: 133, distance: 364.9
click at [0, 133] on html "Suchen Archiv erkunden Spenden Newsletter Hilfe Kontakt Über Uns Suchen Archiv …" at bounding box center [708, 348] width 1417 height 697
type input "*****"
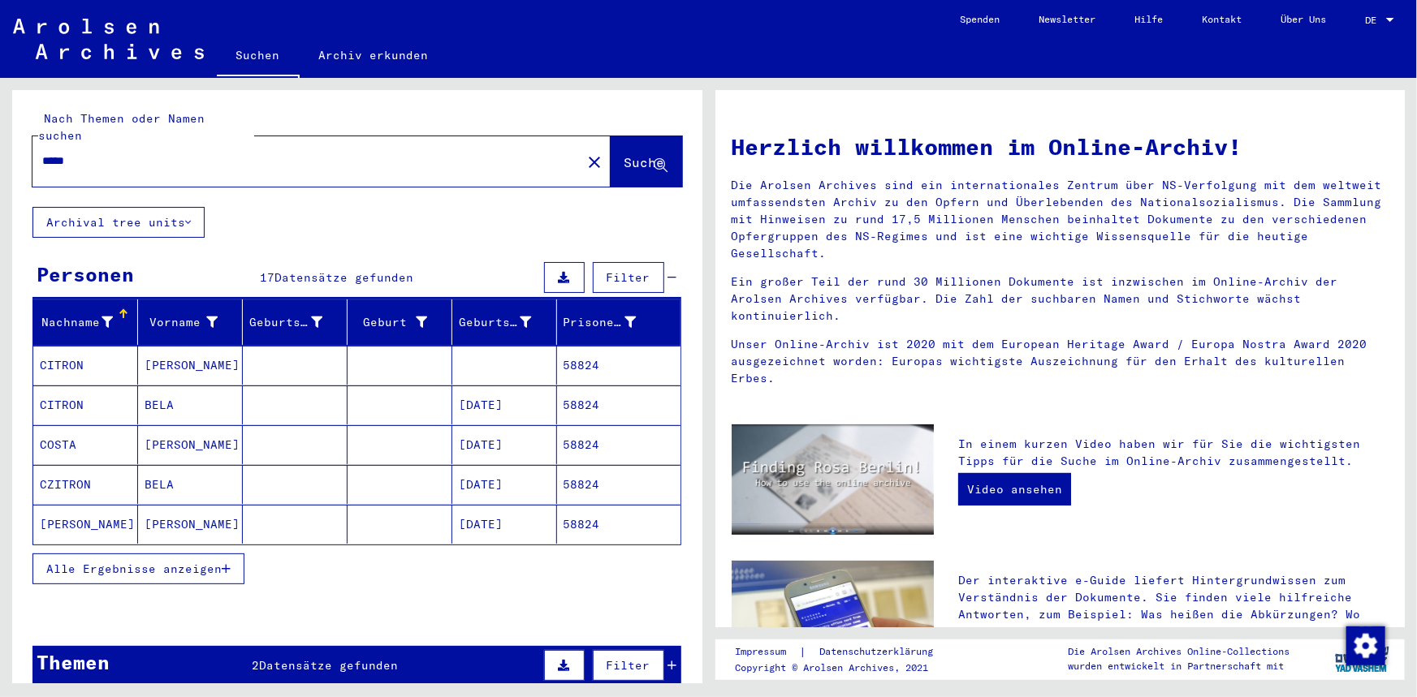
click at [185, 386] on mat-cell "BELA" at bounding box center [190, 405] width 105 height 39
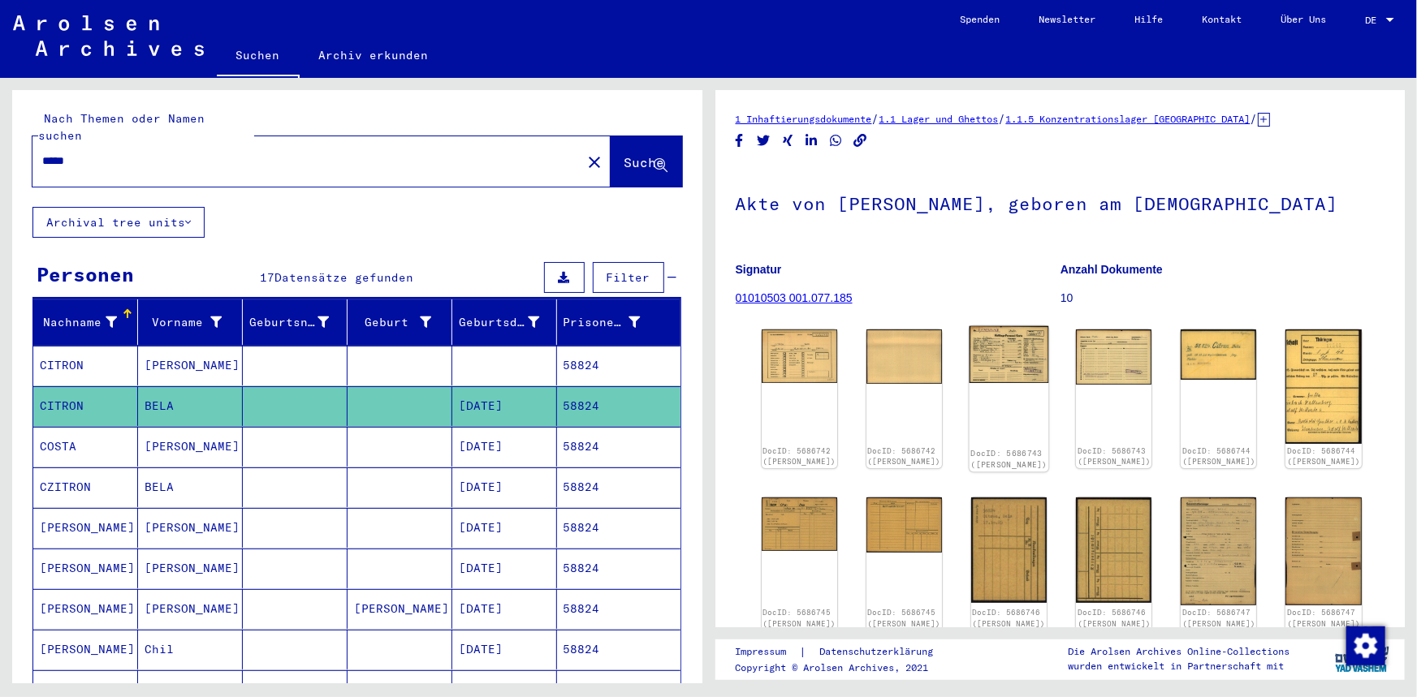
click at [1007, 340] on img at bounding box center [1009, 354] width 80 height 57
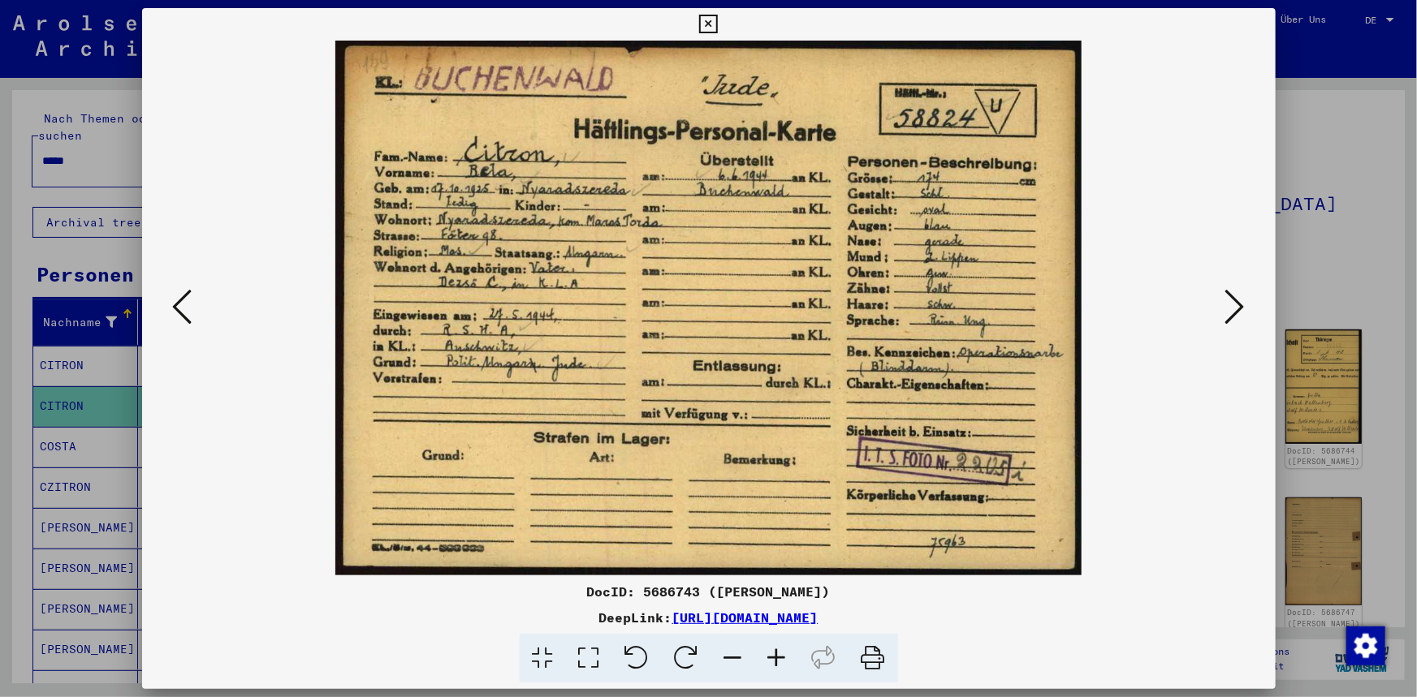
click at [50, 193] on div at bounding box center [708, 348] width 1417 height 697
